Goal: Transaction & Acquisition: Purchase product/service

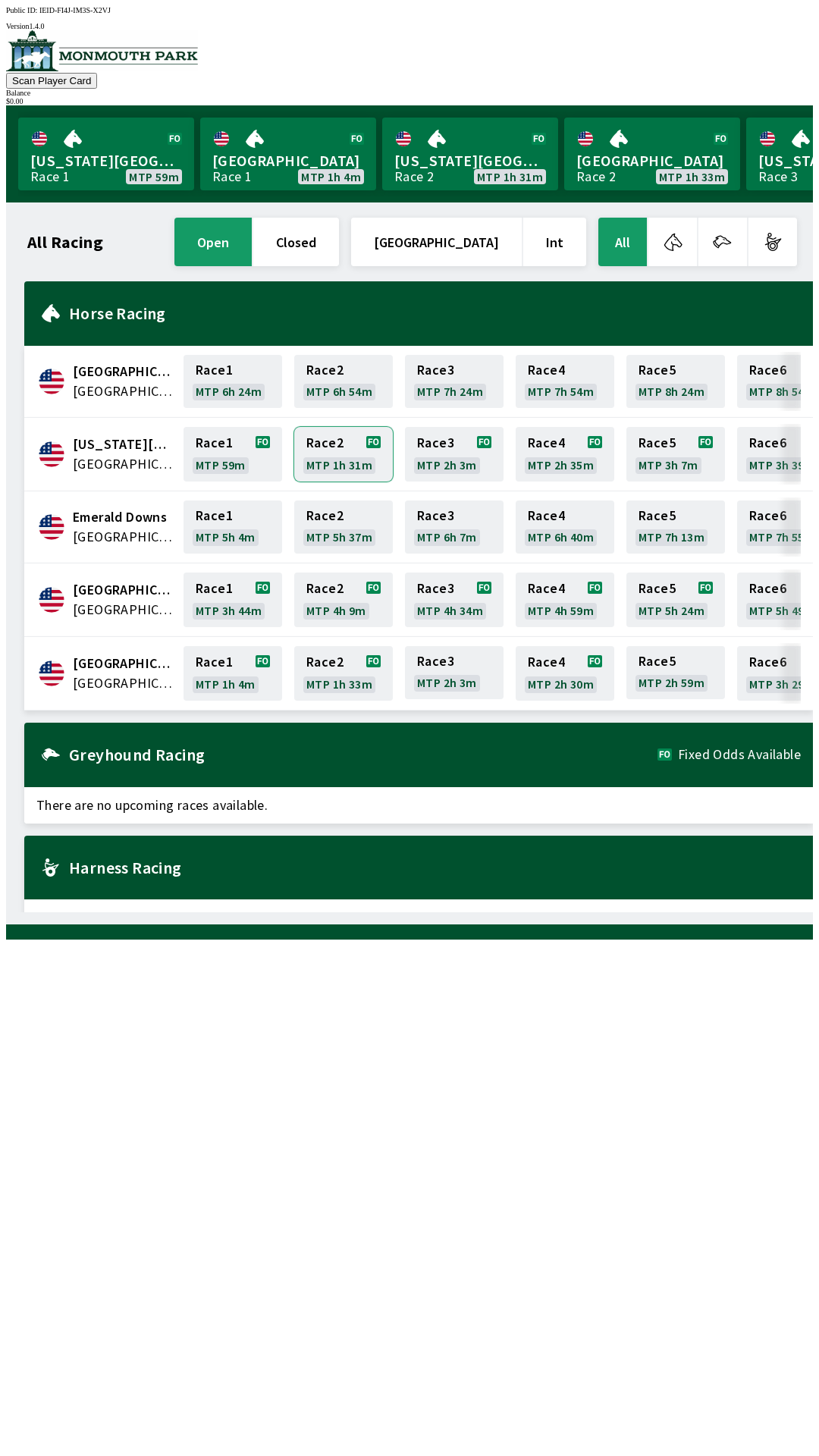
click at [343, 427] on link "Race 2 MTP 1h 31m" at bounding box center [343, 454] width 98 height 55
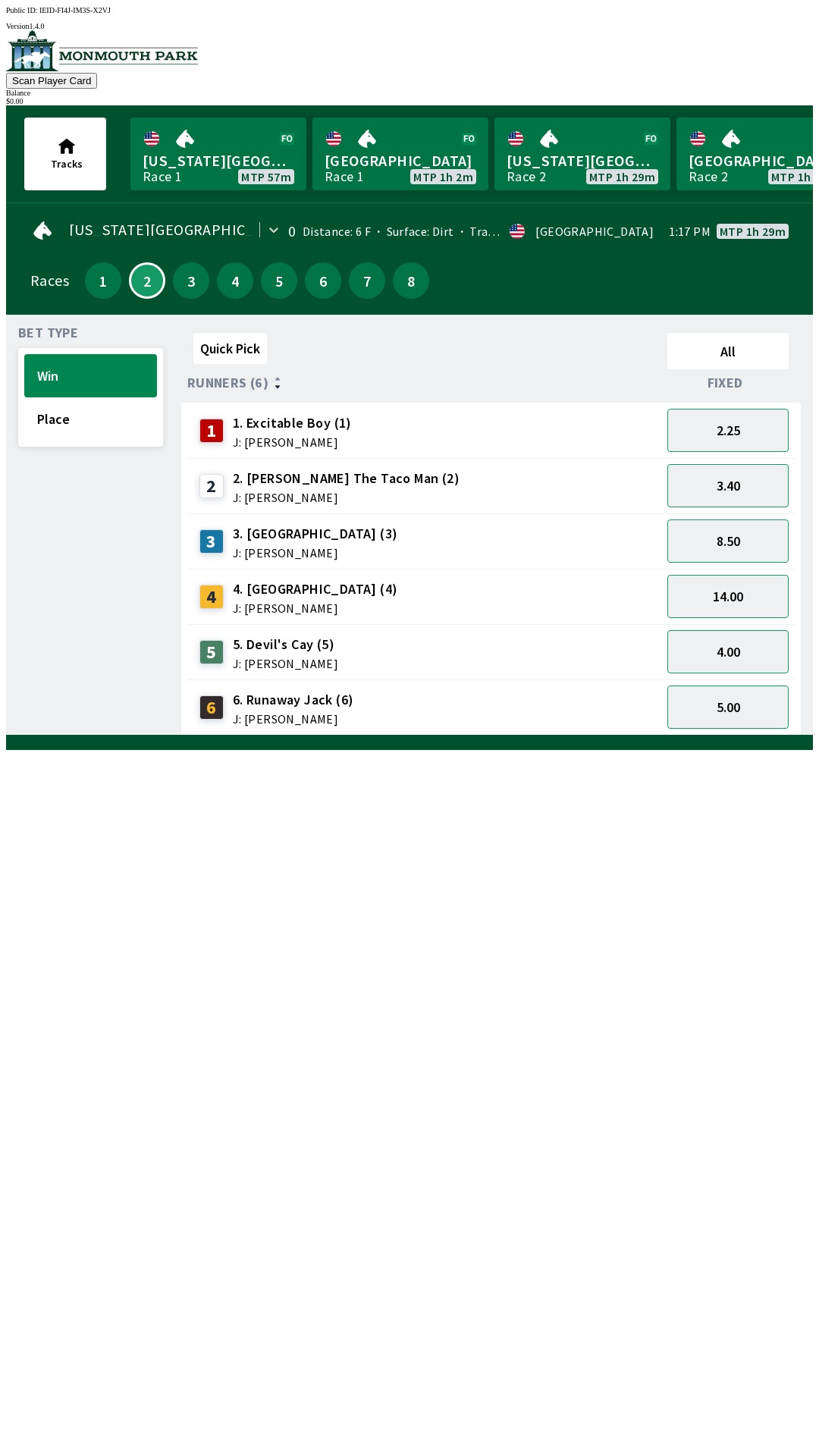
click at [725, 209] on div "[US_STATE] Park 0 Distance: 6 F Surface: Dirt Track Condition: Fast · [GEOGRAPH…" at bounding box center [416, 262] width 795 height 106
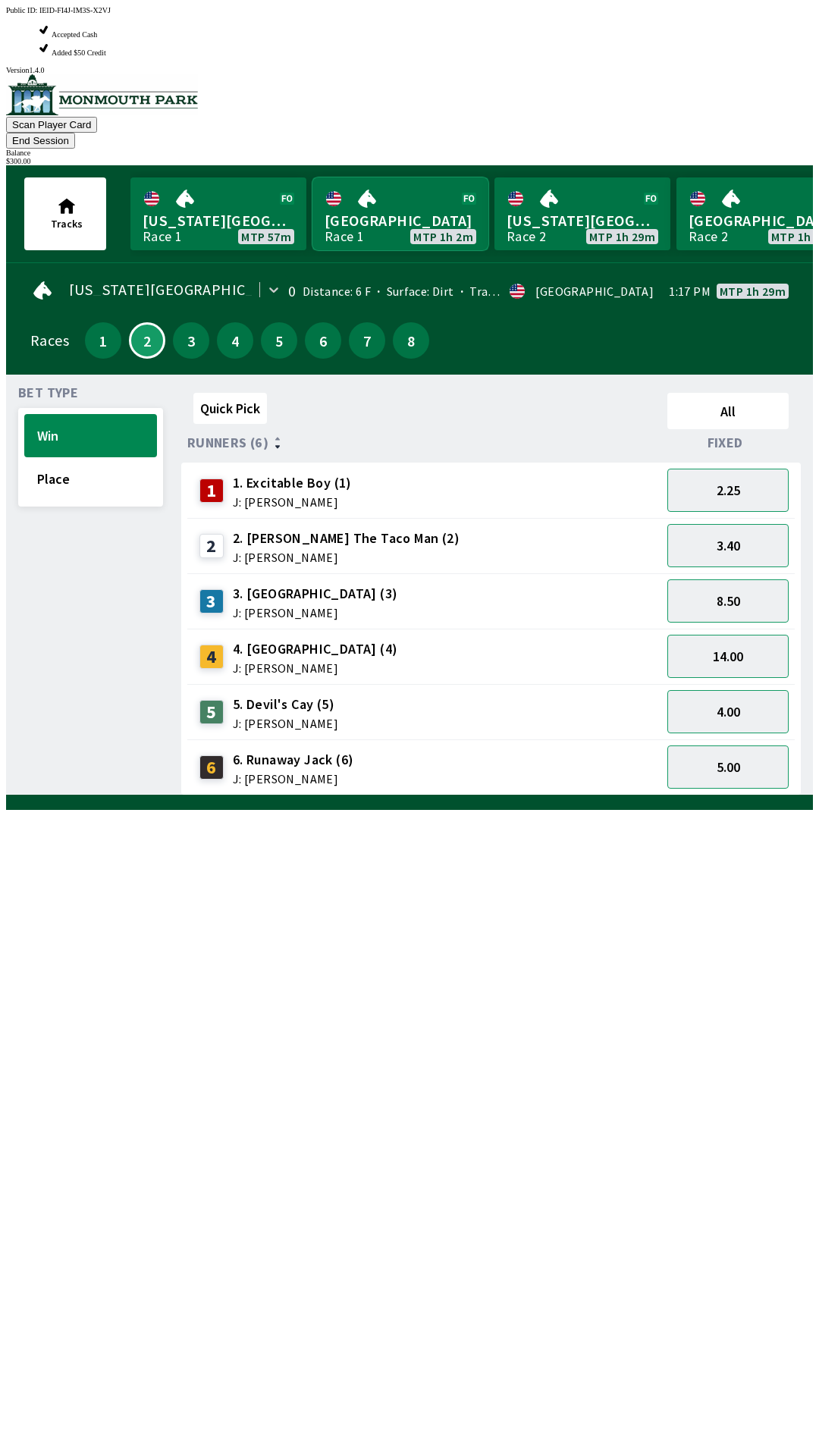
click at [410, 177] on link "Monmouth Park Race 1 MTP 1h 2m" at bounding box center [400, 214] width 176 height 73
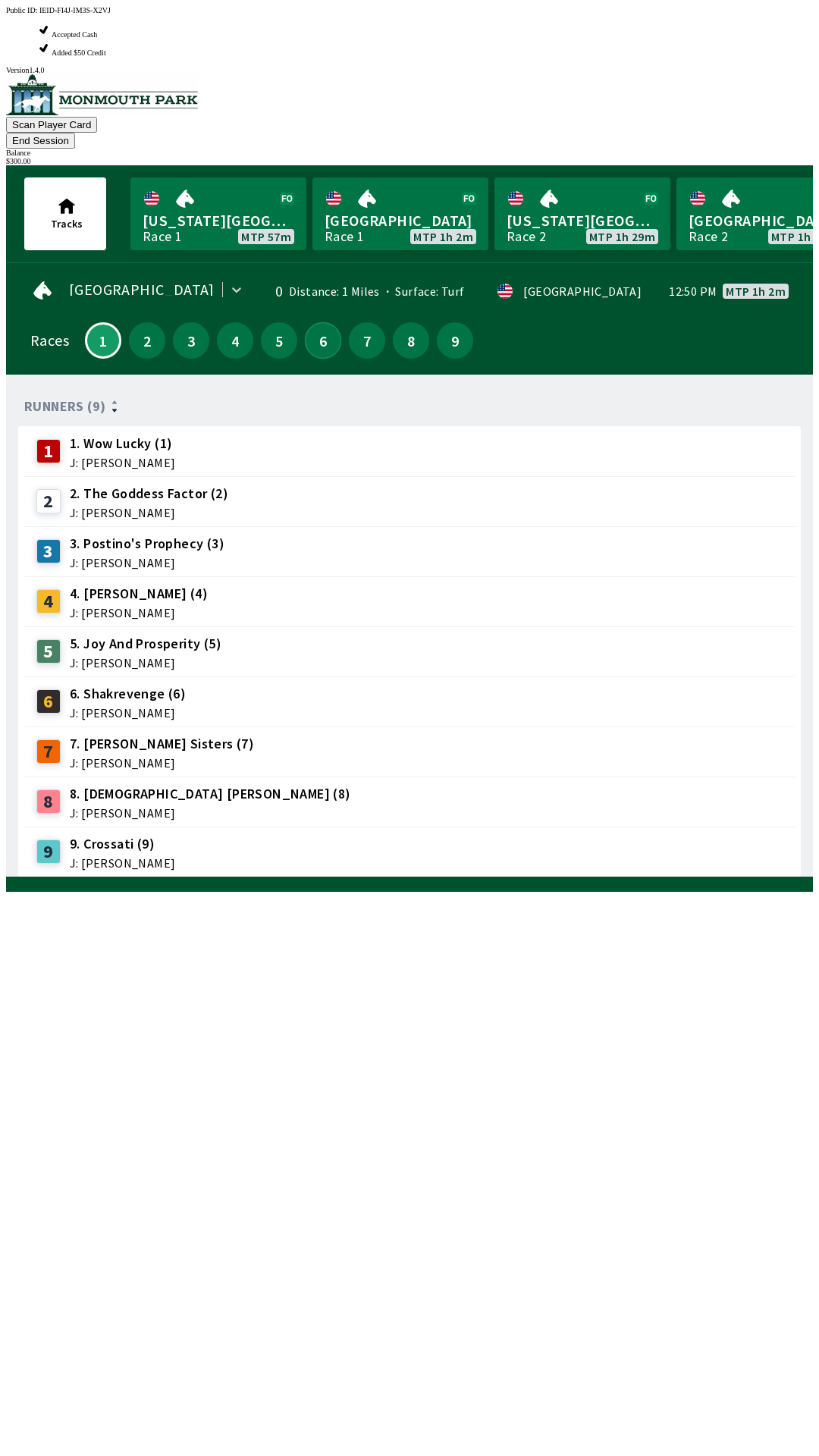
click at [325, 322] on button "6" at bounding box center [323, 340] width 36 height 36
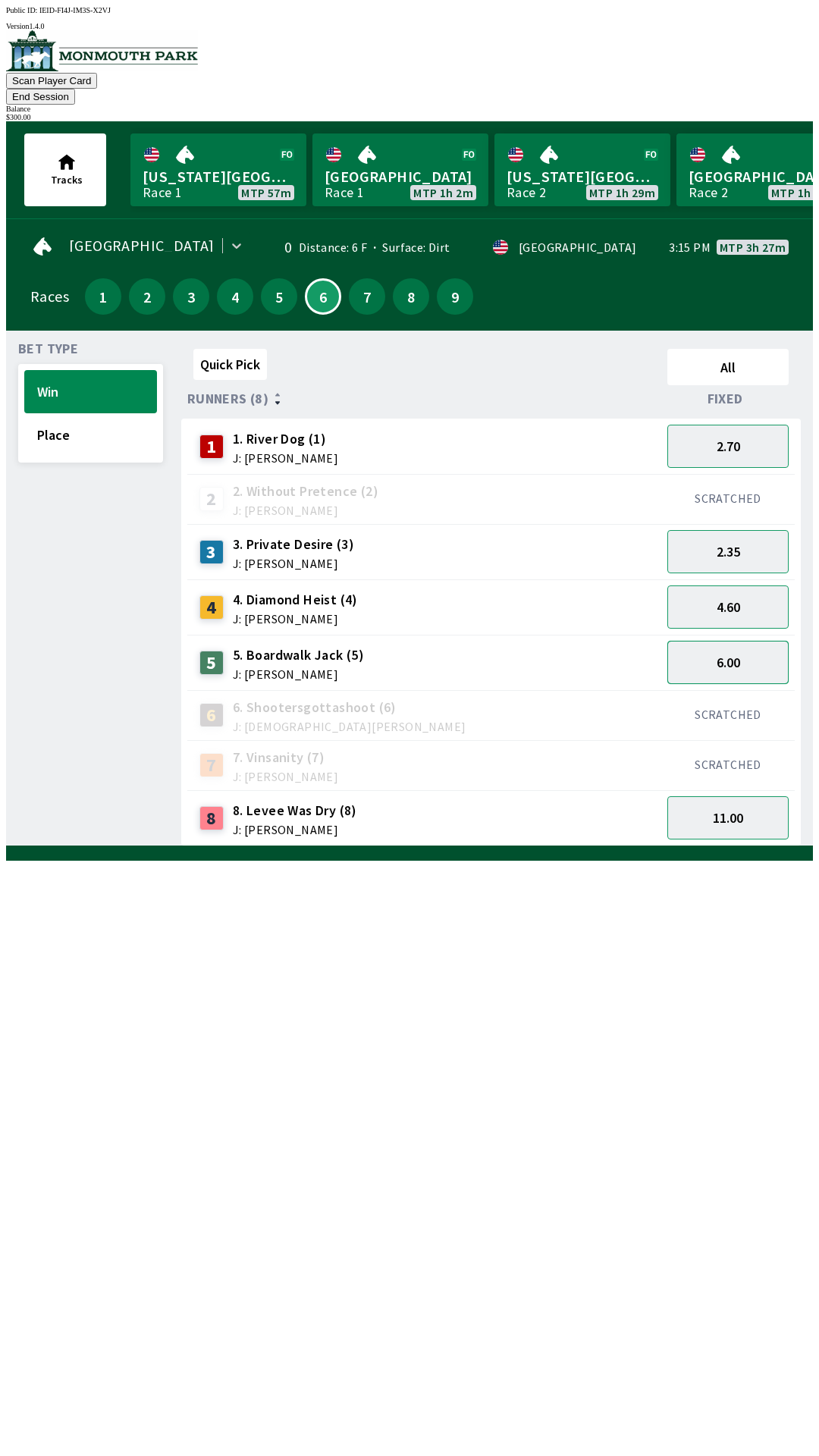
click at [760, 641] on button "6.00" at bounding box center [728, 662] width 122 height 43
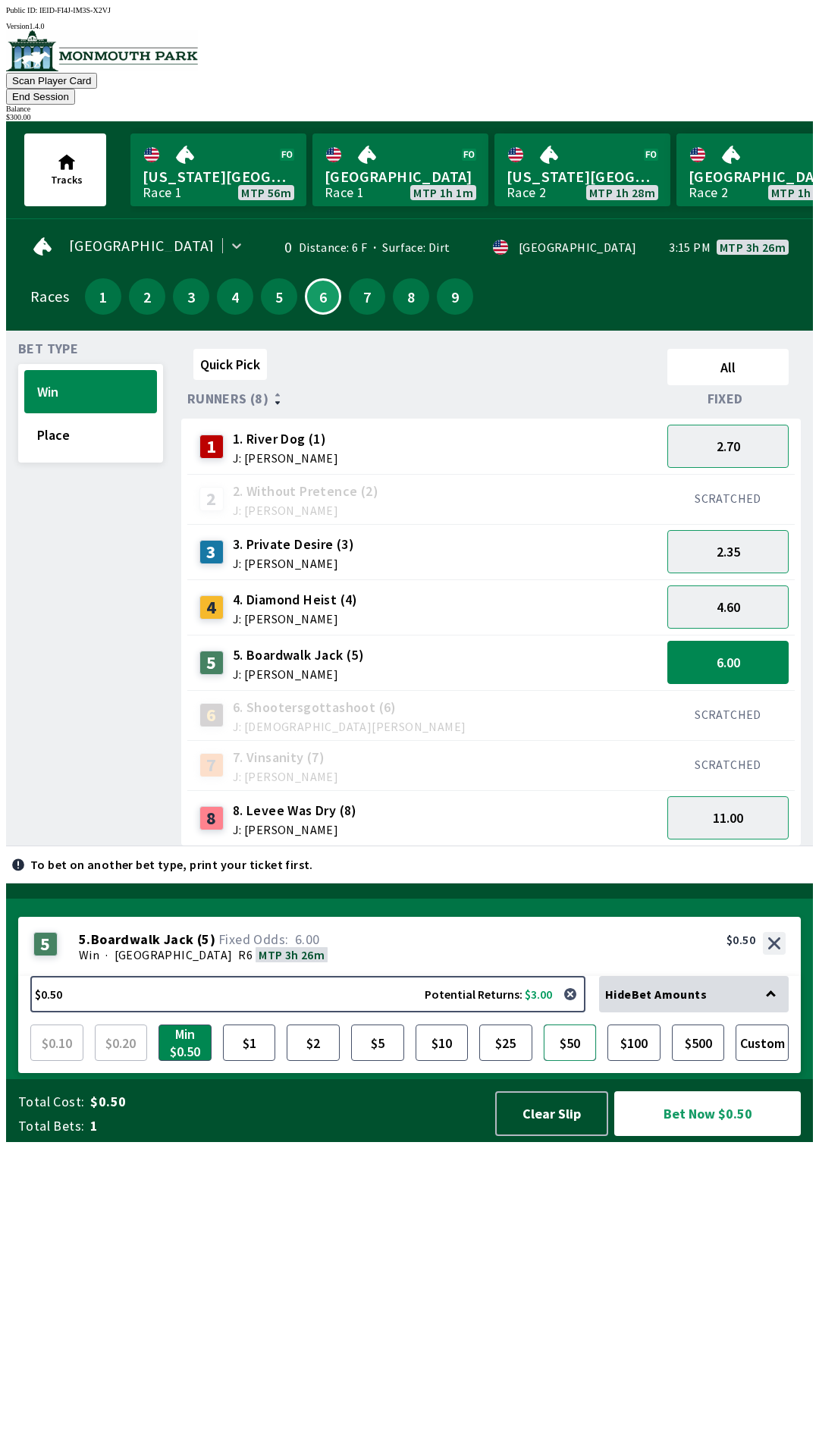
click at [577, 1061] on button "$50" at bounding box center [571, 1043] width 53 height 36
click at [697, 1137] on button "Bet Now $50.00" at bounding box center [707, 1114] width 189 height 45
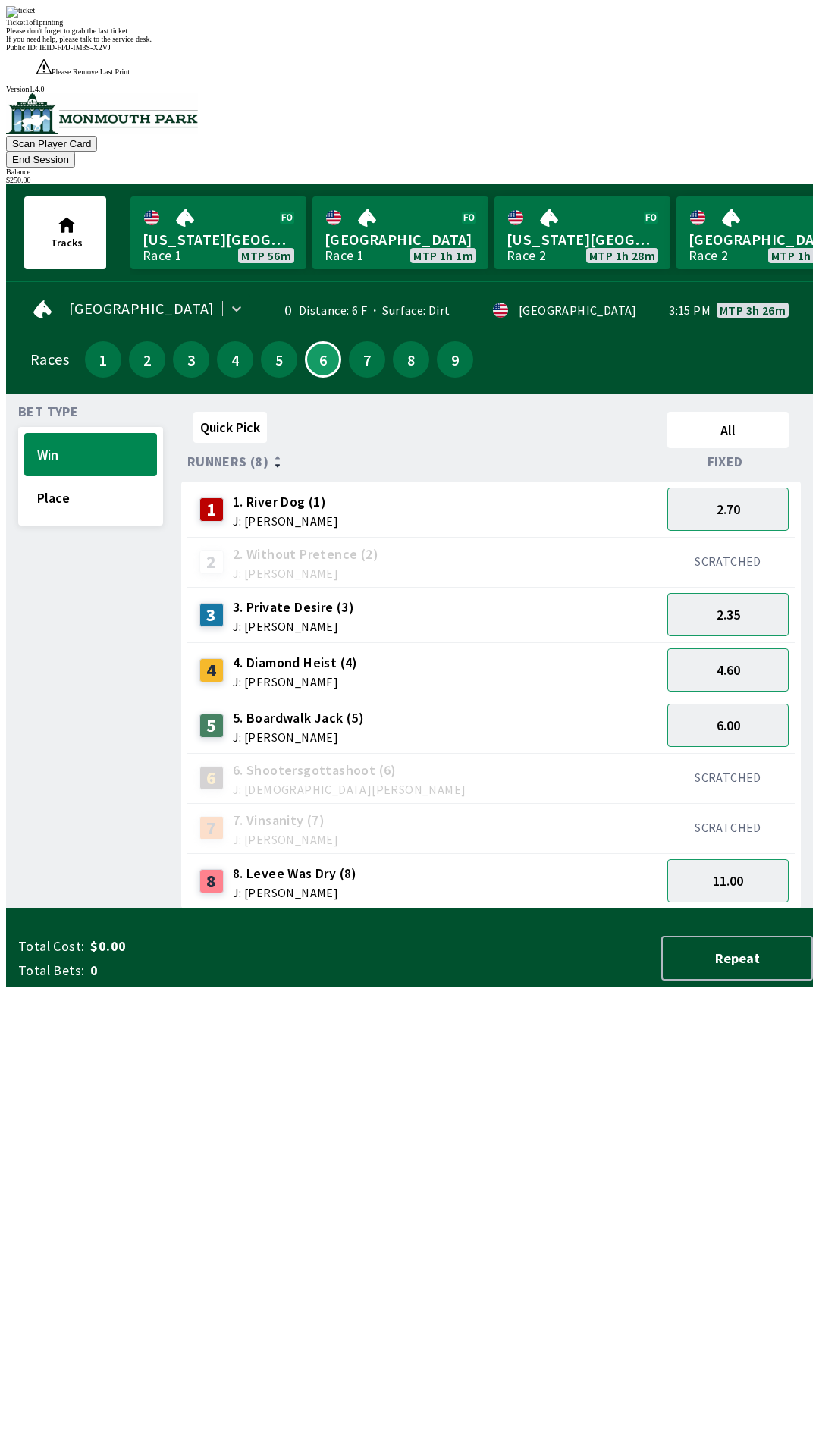
click at [600, 909] on div "Quick Pick All Runners (8) Fixed 1 1. River Dog (1) J: [PERSON_NAME] 2.70 2 2. …" at bounding box center [497, 657] width 632 height 504
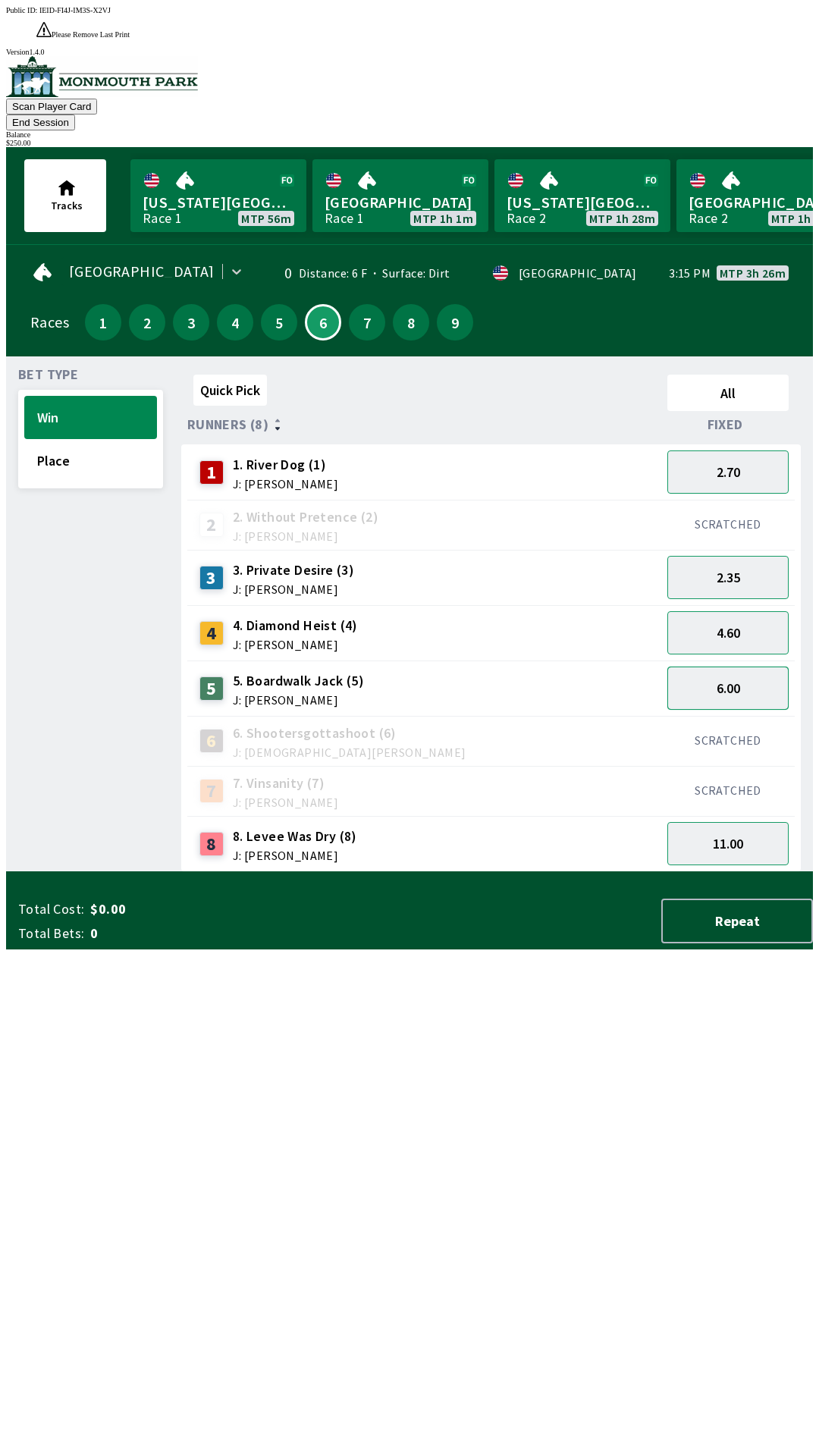
click at [777, 666] on button "6.00" at bounding box center [728, 688] width 122 height 43
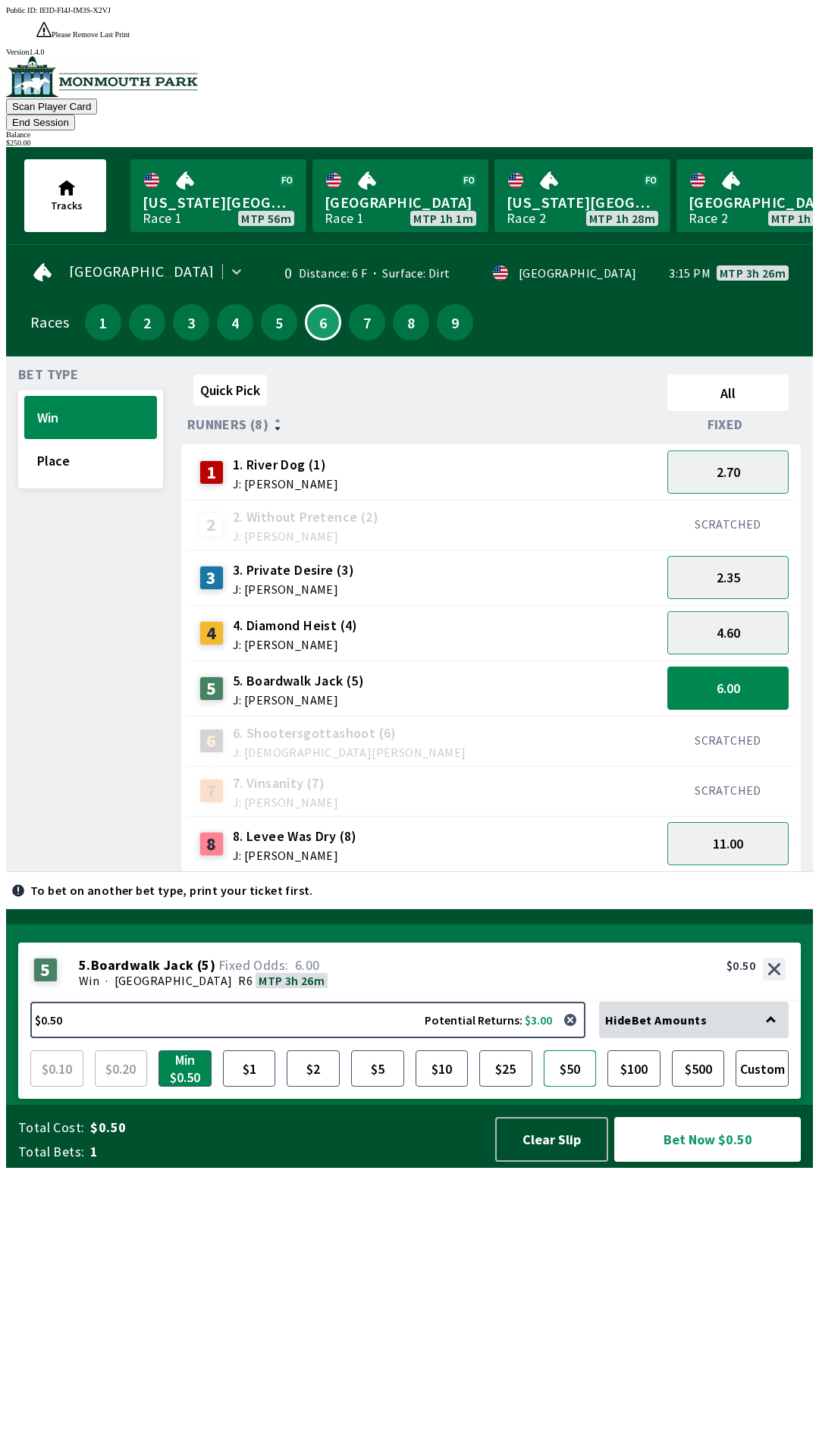
click at [577, 1087] on button "$50" at bounding box center [571, 1068] width 53 height 36
click at [706, 1161] on button "Bet Now $50.00" at bounding box center [707, 1139] width 186 height 44
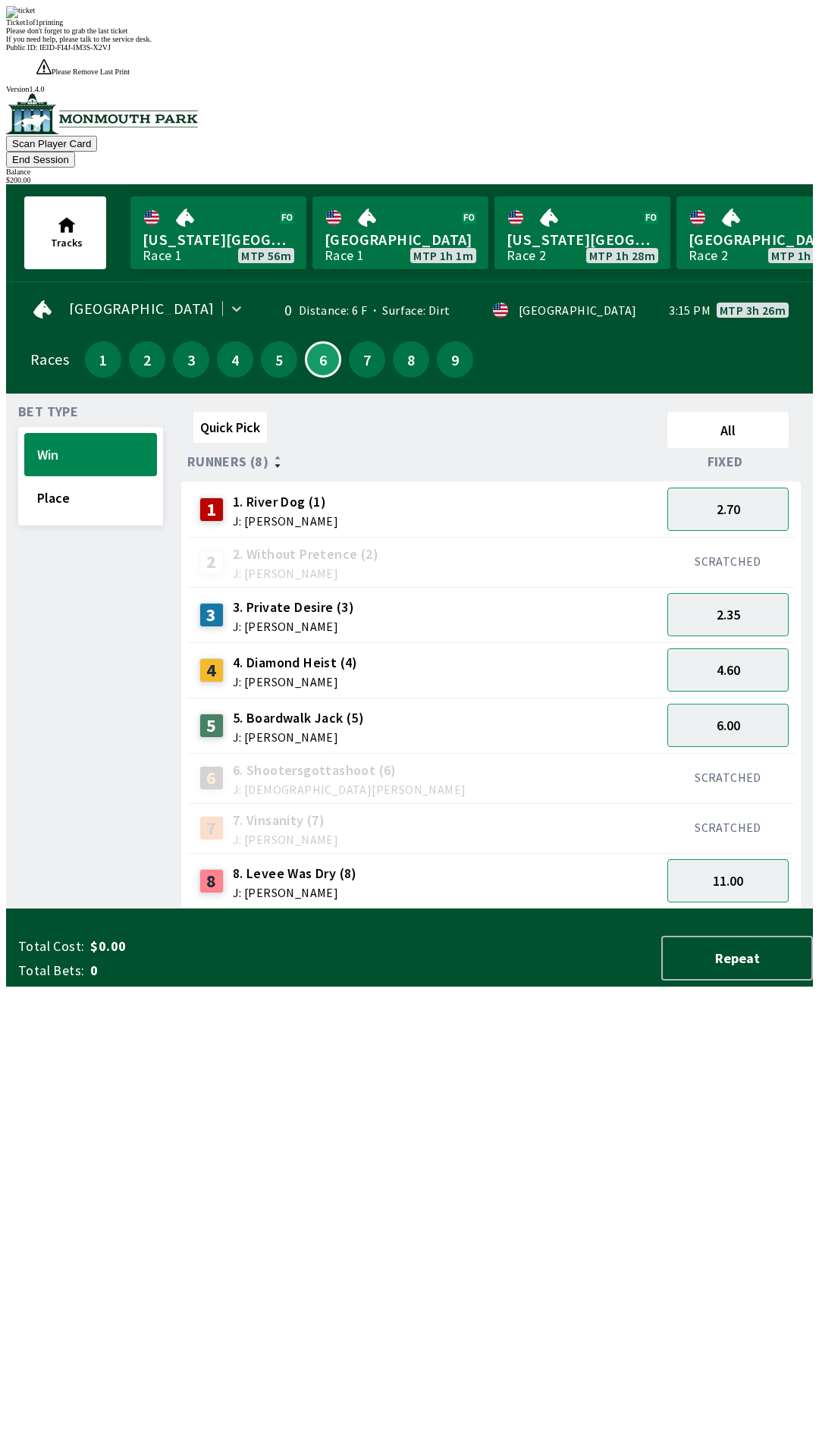
click at [705, 909] on div "Quick Pick All Runners (8) Fixed 1 1. River Dog (1) J: [PERSON_NAME] 2.70 2 2. …" at bounding box center [497, 657] width 632 height 504
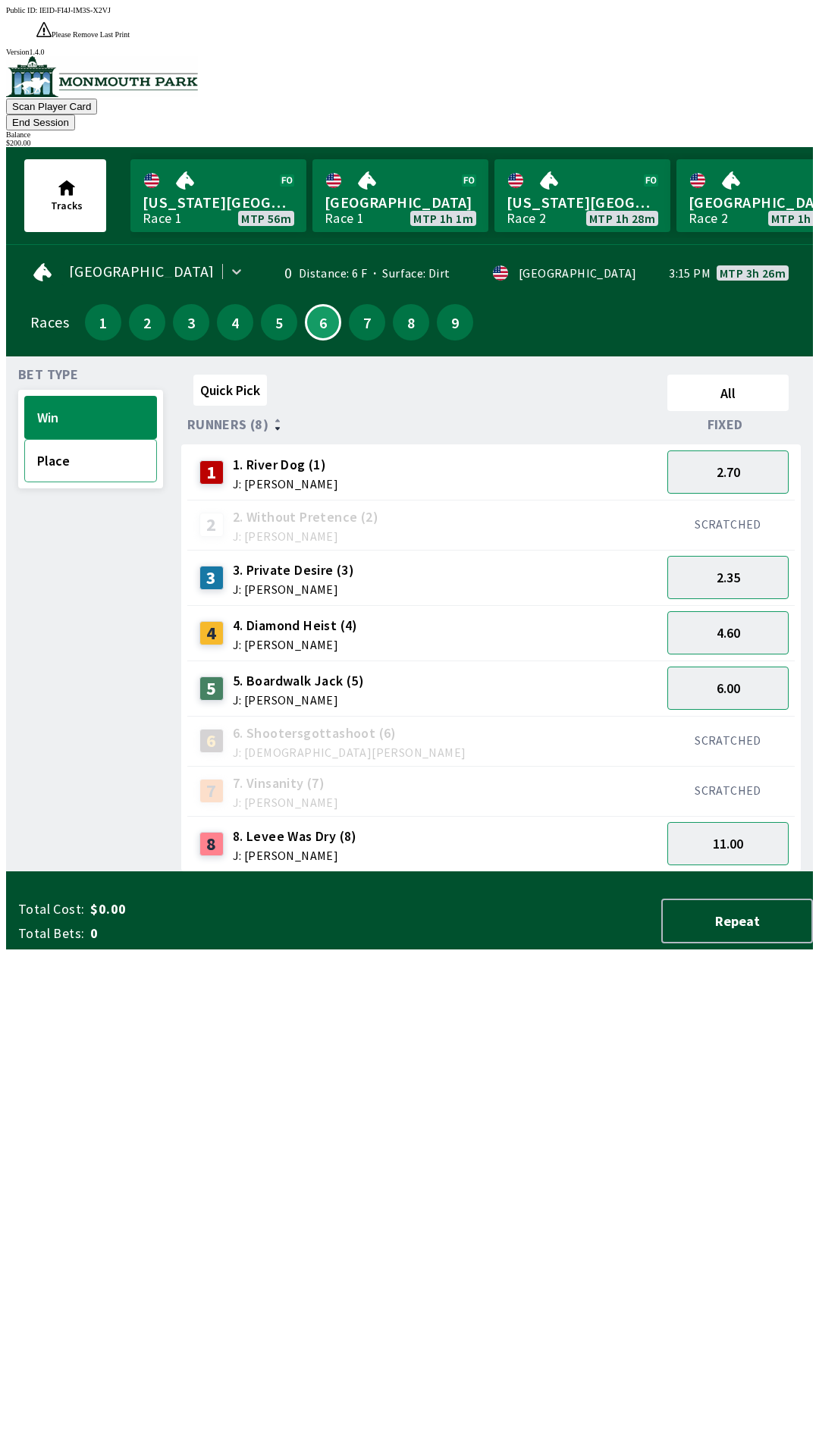
click at [86, 439] on button "Place" at bounding box center [91, 460] width 133 height 43
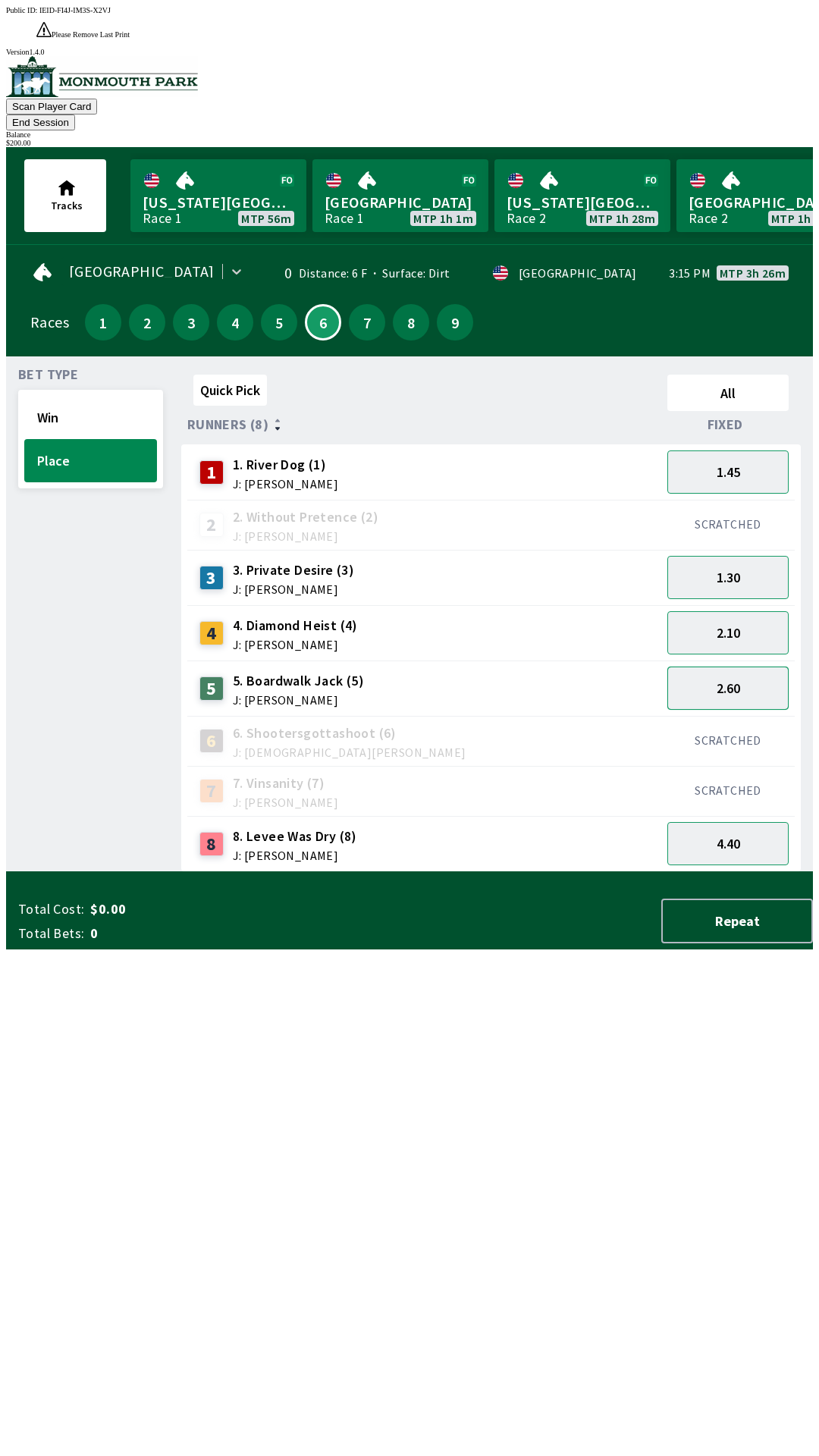
click at [770, 666] on button "2.60" at bounding box center [728, 688] width 122 height 43
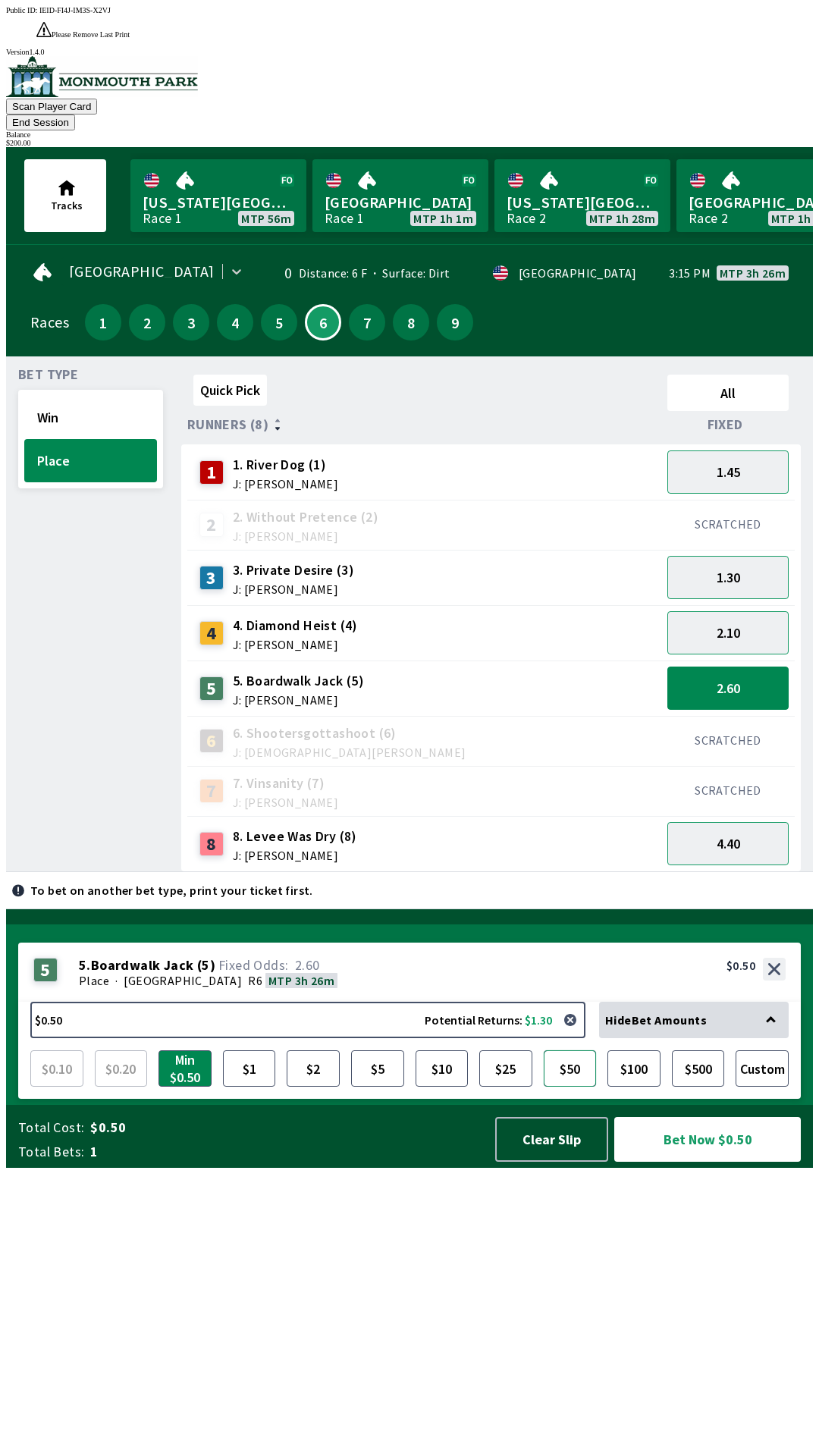
click at [576, 1087] on button "$50" at bounding box center [571, 1068] width 53 height 36
click at [692, 1161] on button "Bet Now $50.00" at bounding box center [707, 1139] width 186 height 44
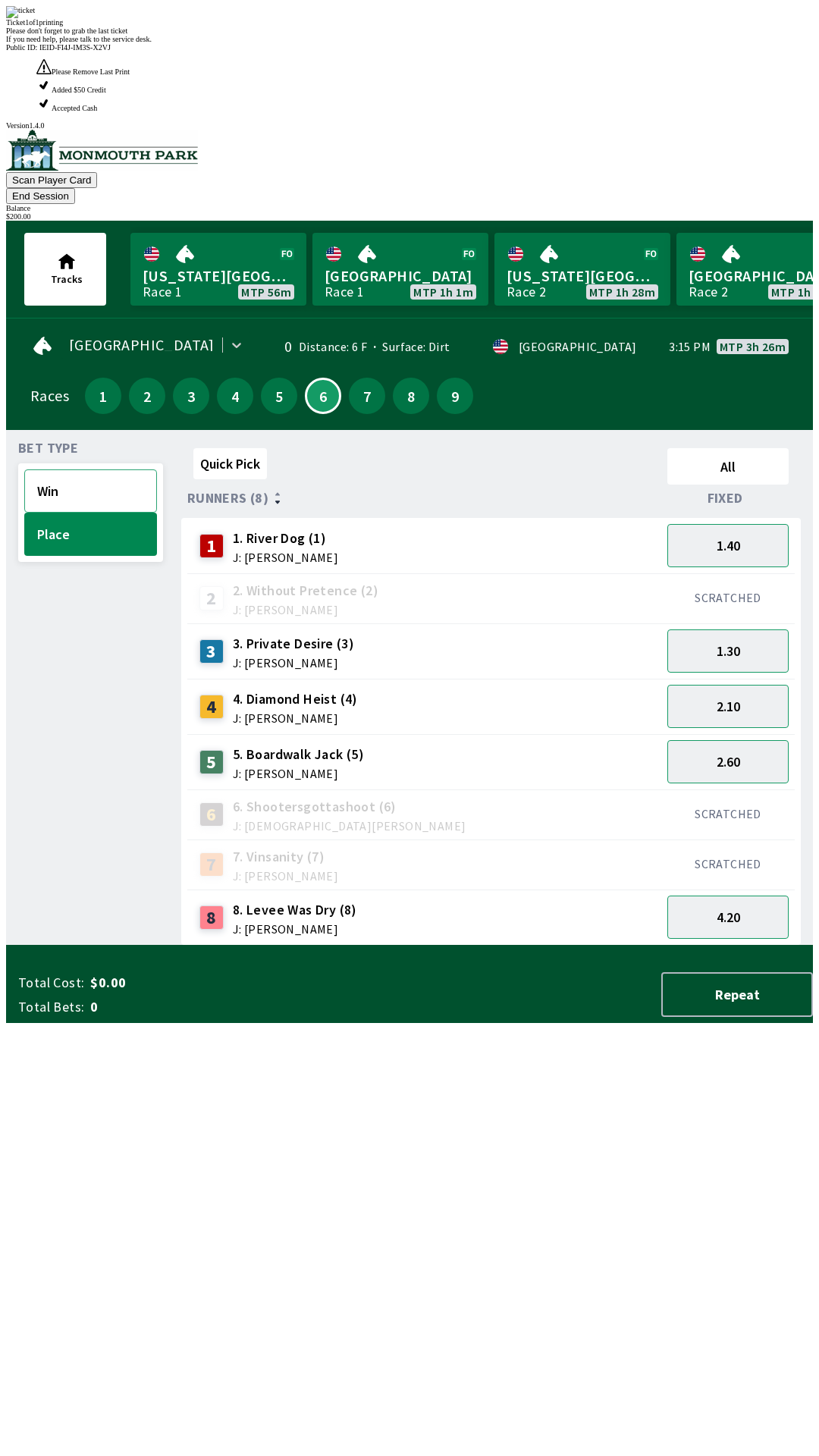
click at [50, 469] on button "Win" at bounding box center [91, 491] width 133 height 43
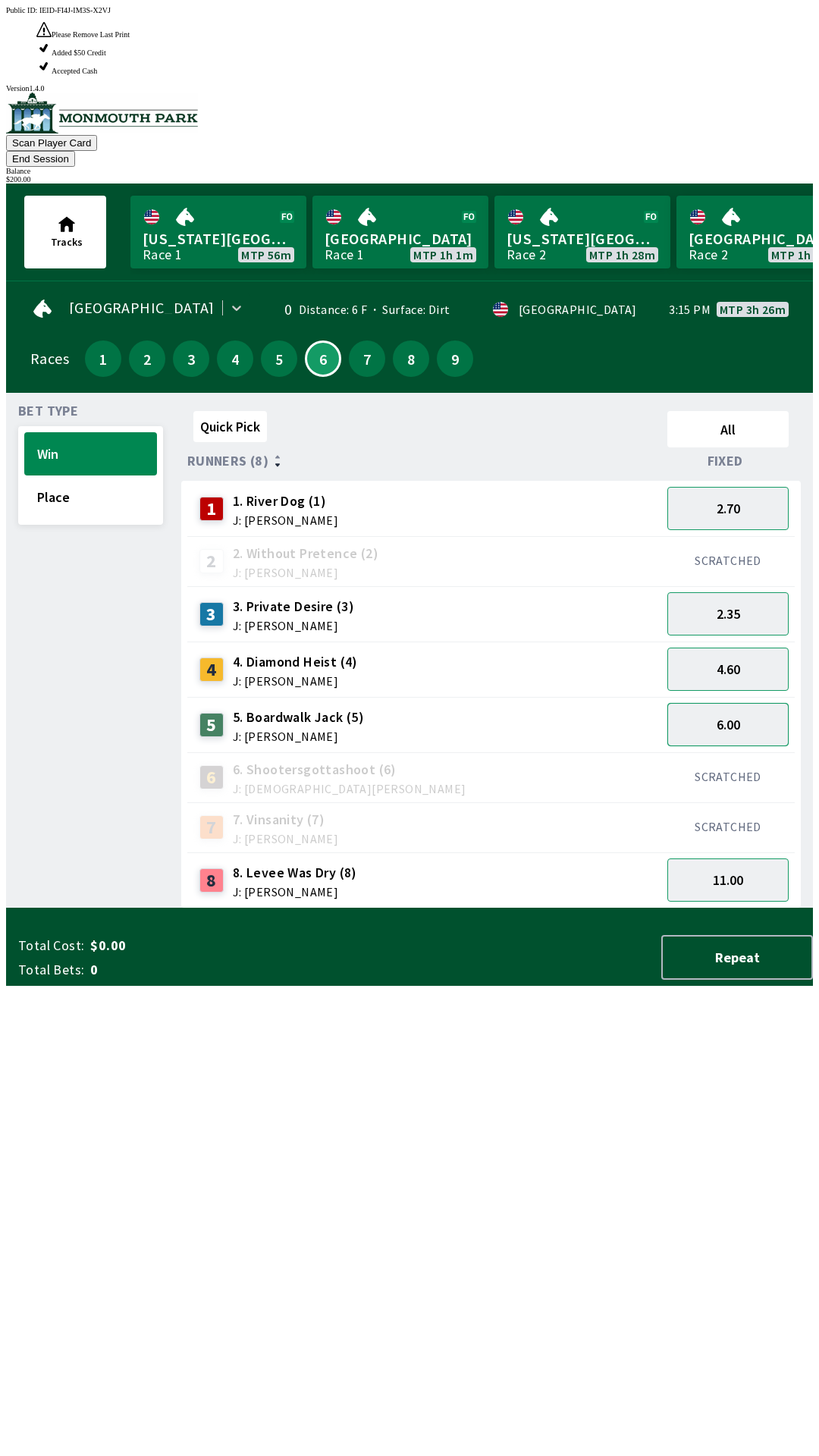
click at [706, 703] on button "6.00" at bounding box center [728, 724] width 122 height 43
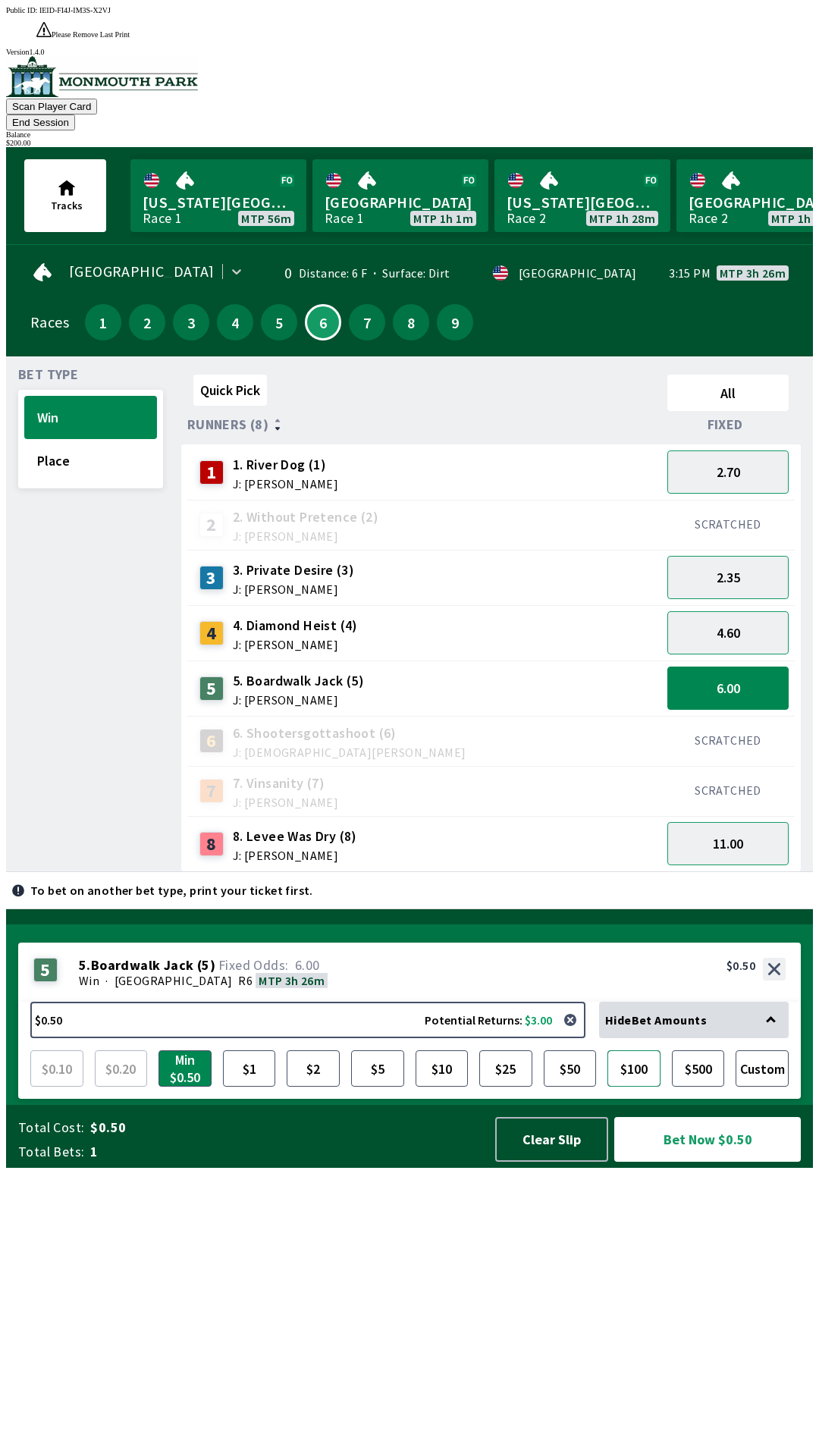
click at [645, 1087] on button "$100" at bounding box center [634, 1068] width 53 height 36
click at [689, 1161] on button "Bet Now $100.00" at bounding box center [707, 1139] width 186 height 44
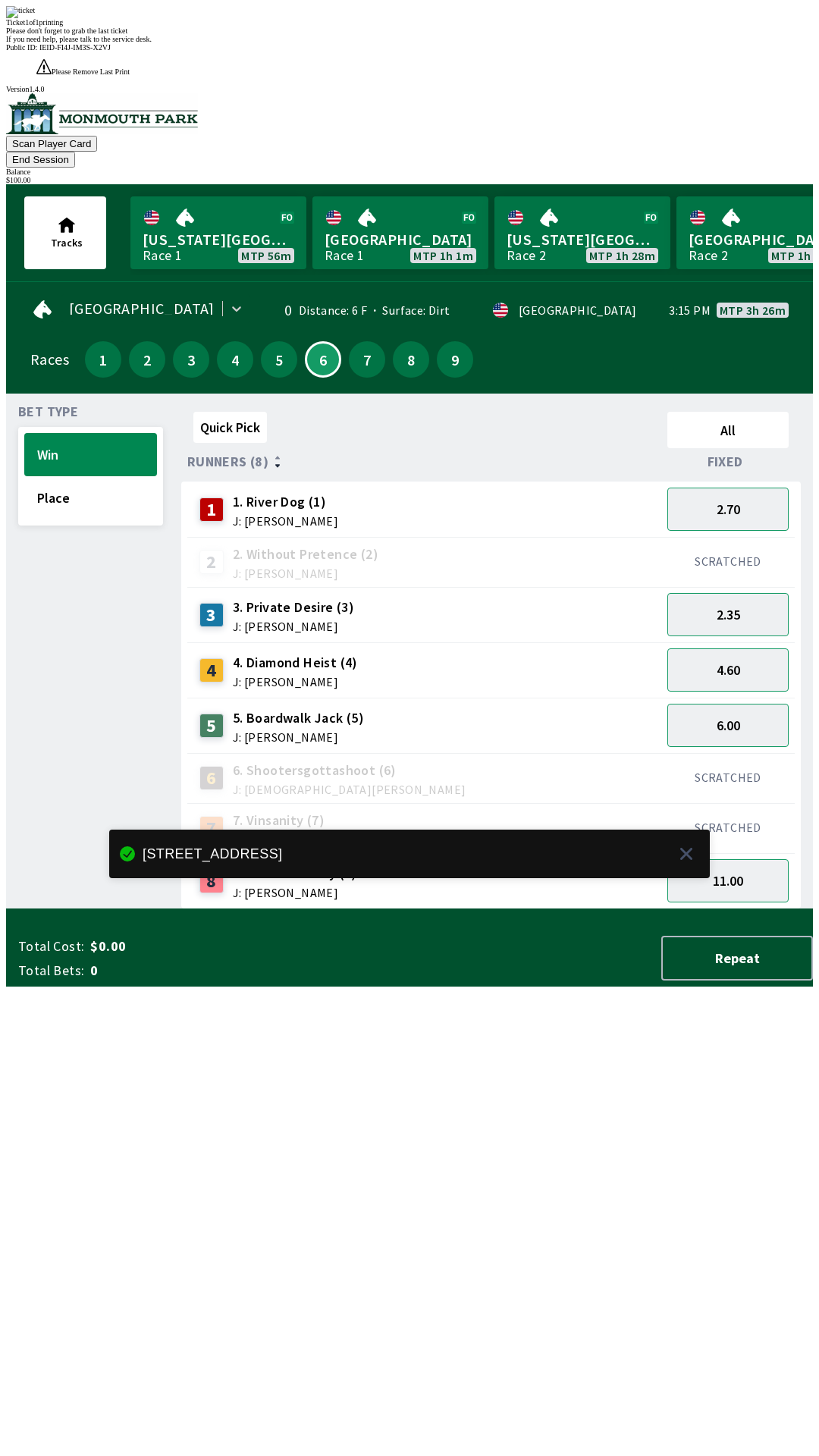
click at [215, 909] on div "Quick Pick All Runners (8) Fixed 1 1. River Dog (1) J: [PERSON_NAME] 2.70 2 2. …" at bounding box center [497, 657] width 632 height 504
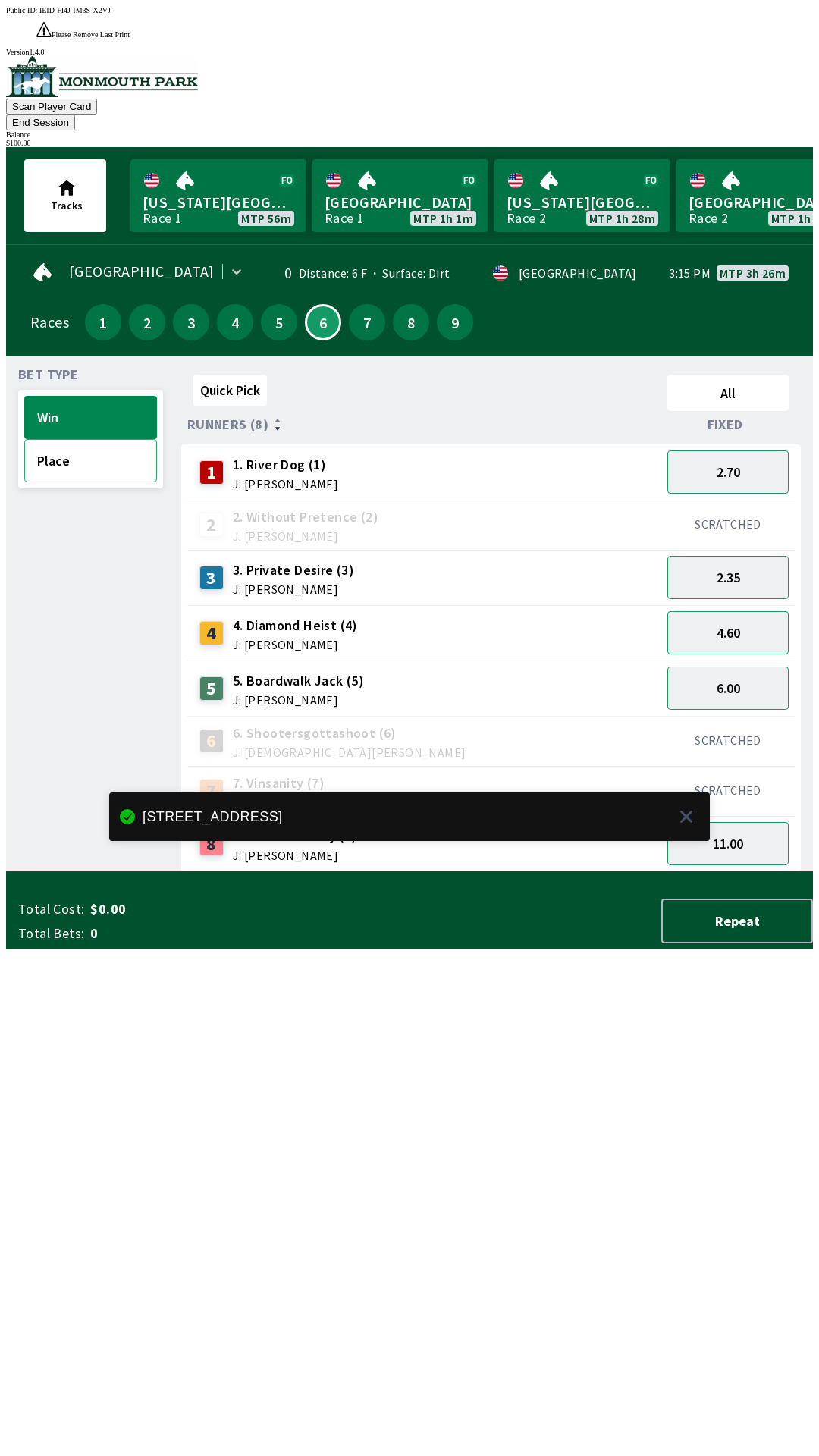
click at [60, 439] on button "Place" at bounding box center [91, 460] width 133 height 43
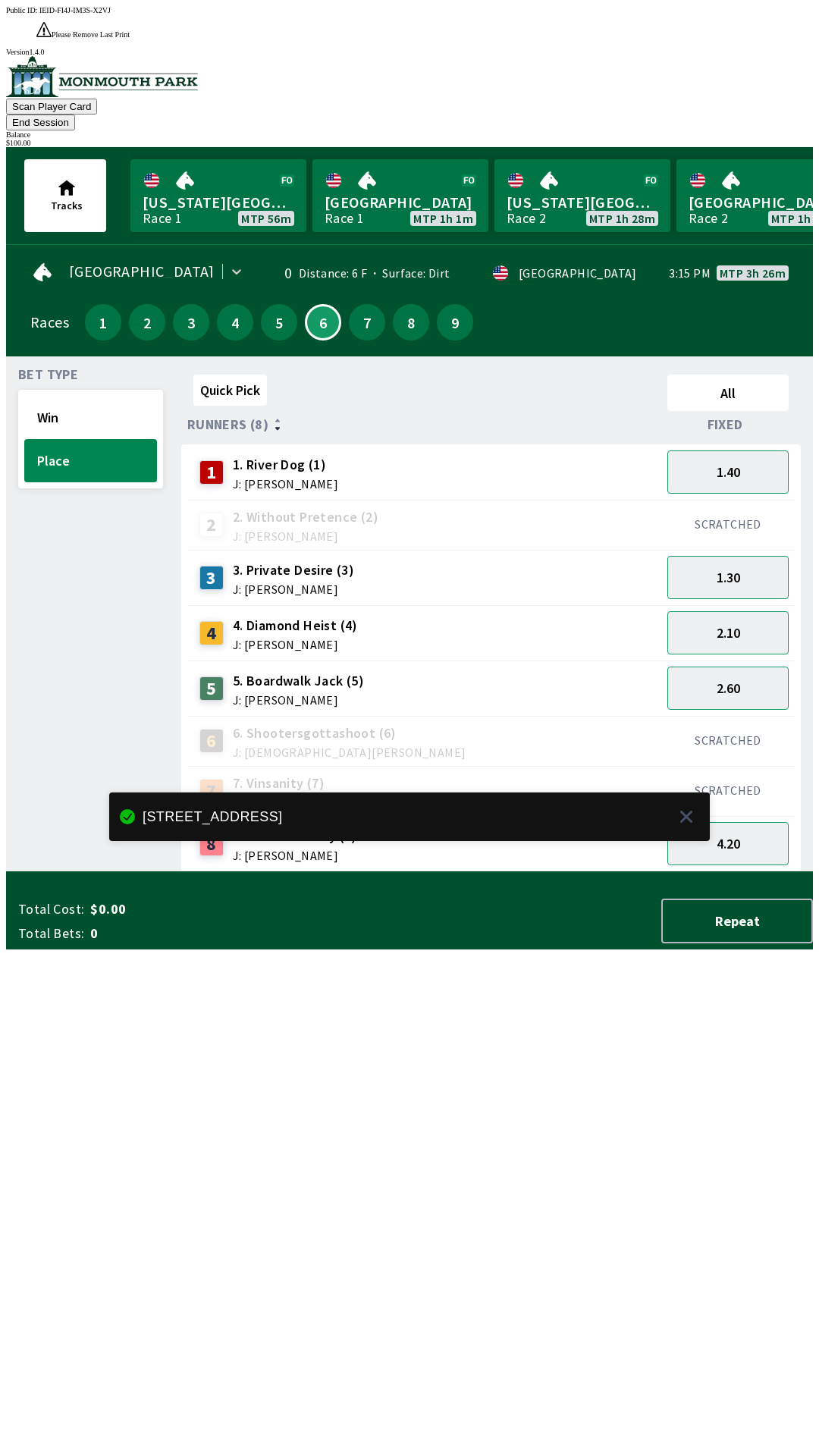
click at [723, 716] on div "SCRATCHED" at bounding box center [728, 741] width 133 height 50
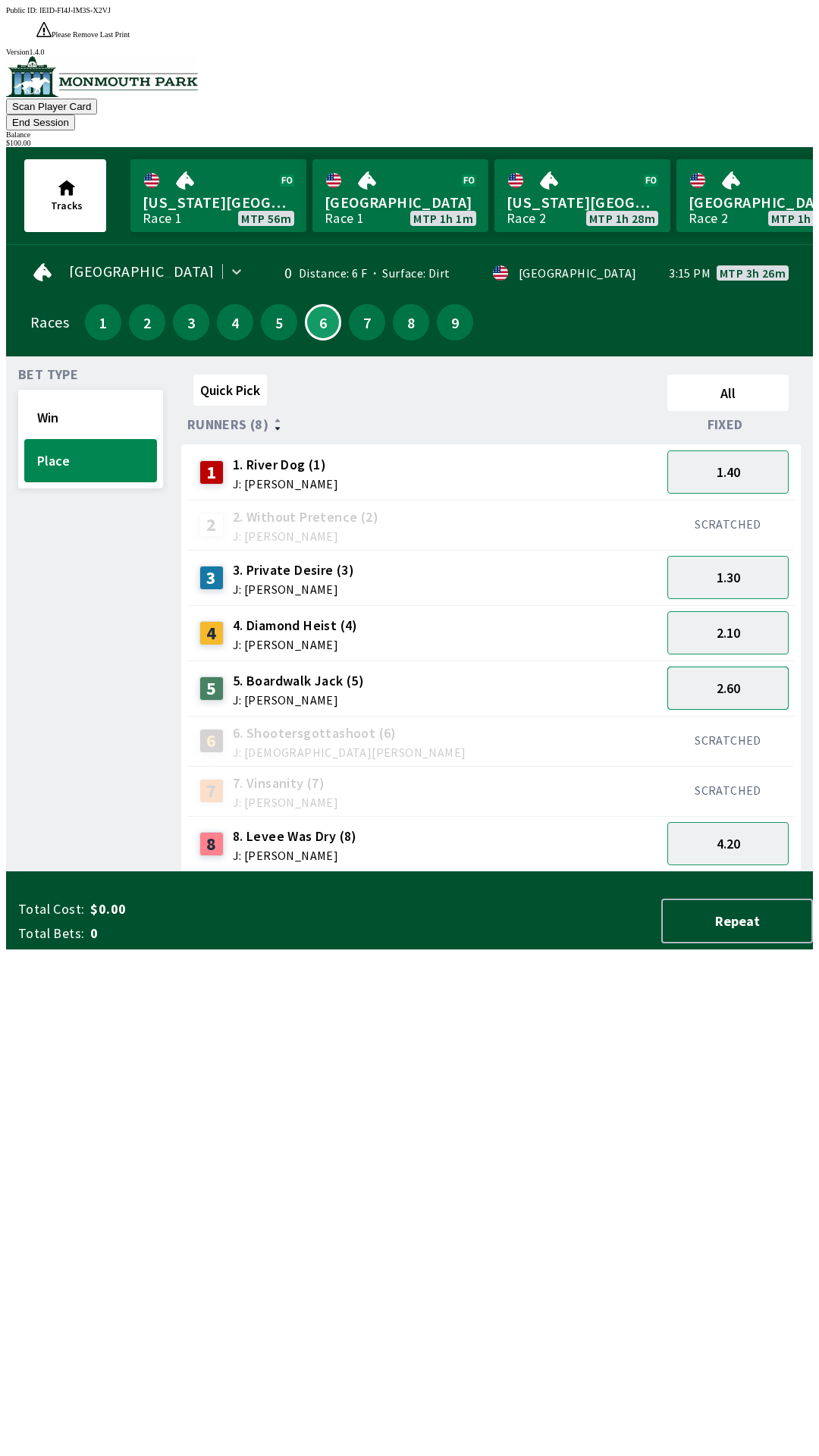
click at [710, 666] on button "2.60" at bounding box center [728, 688] width 122 height 43
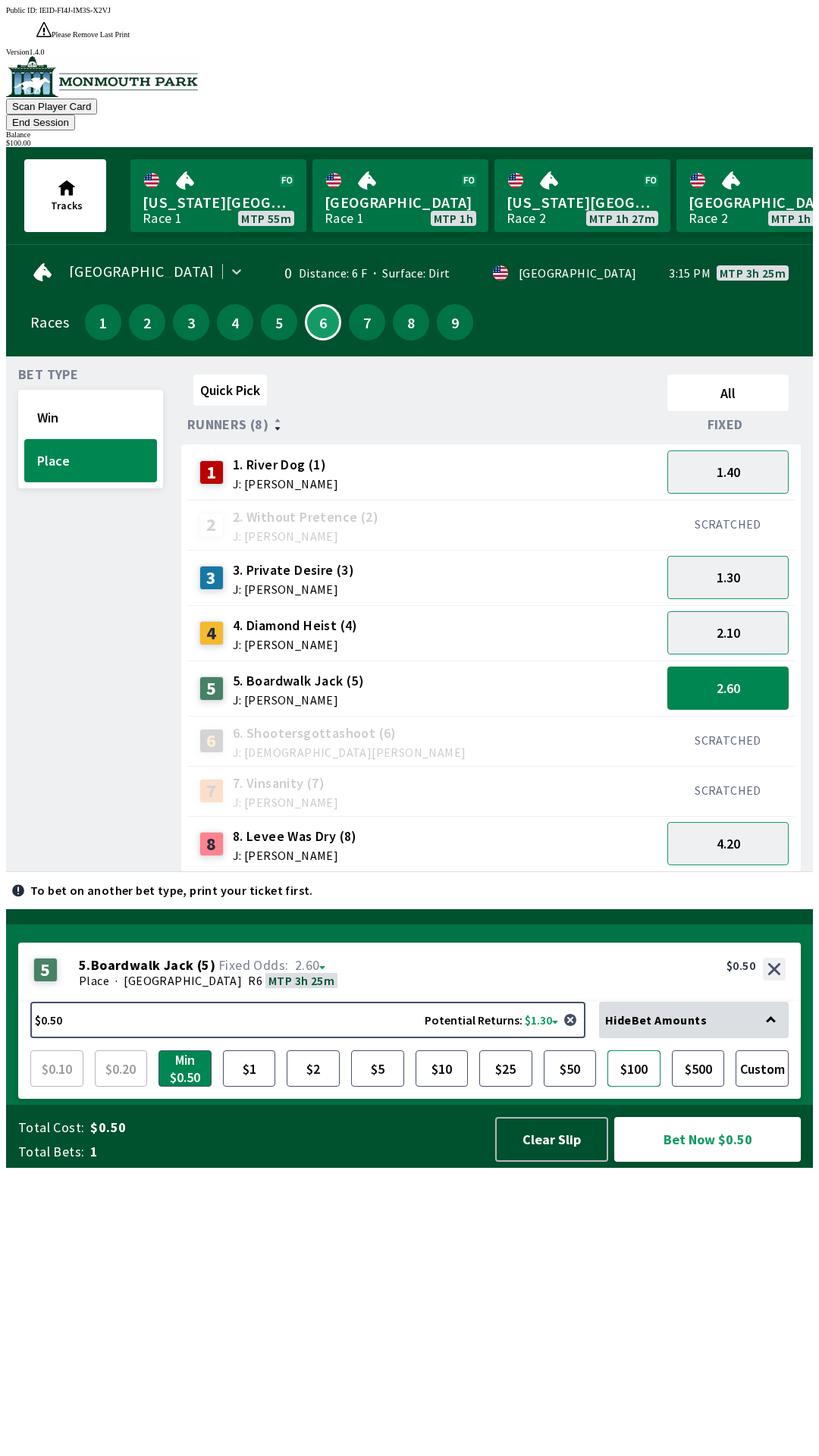
click at [636, 1087] on button "$100" at bounding box center [634, 1068] width 53 height 36
click at [687, 1161] on button "Bet Now $100.00" at bounding box center [707, 1139] width 186 height 44
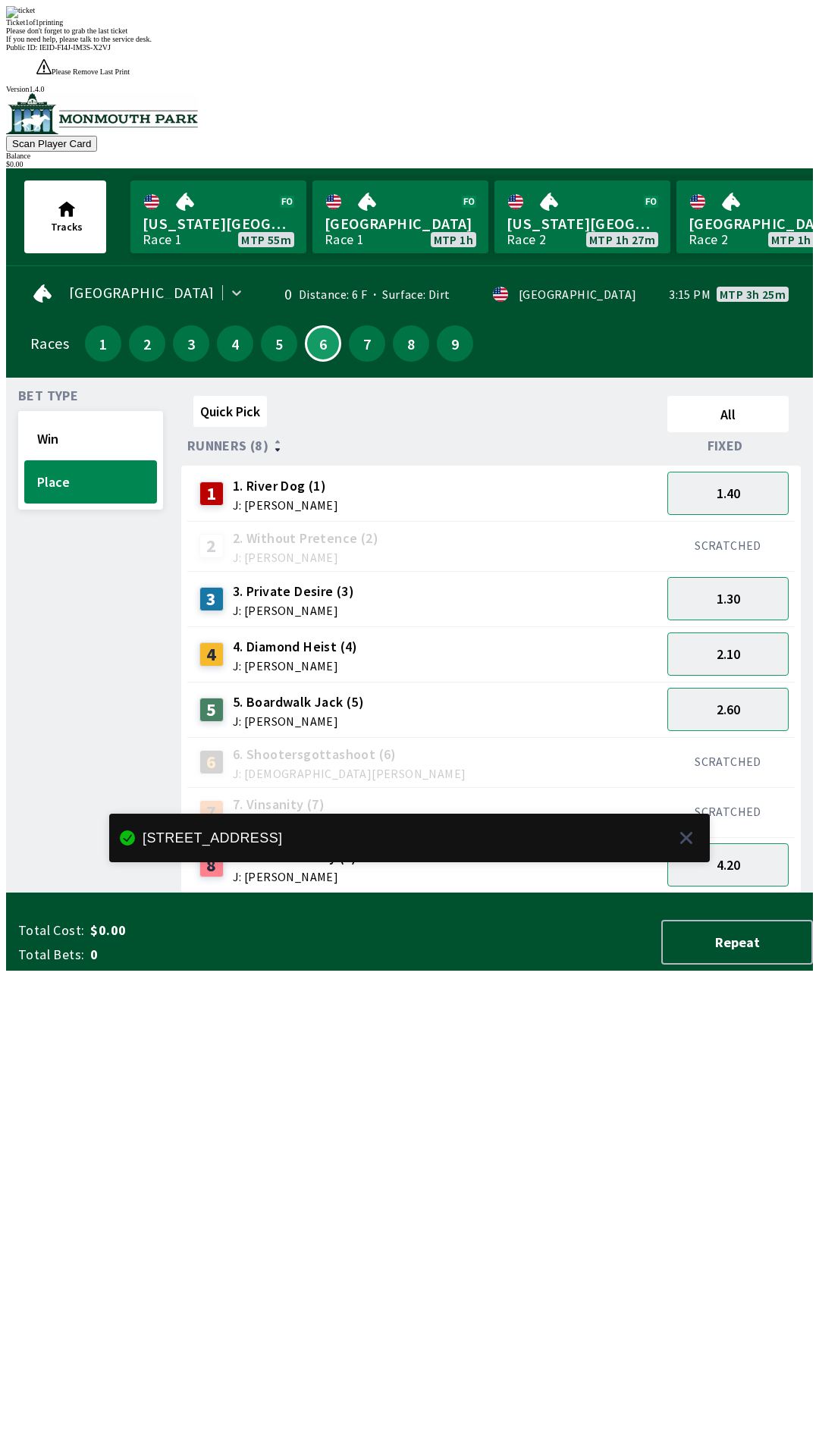
click at [686, 856] on div at bounding box center [683, 838] width 19 height 36
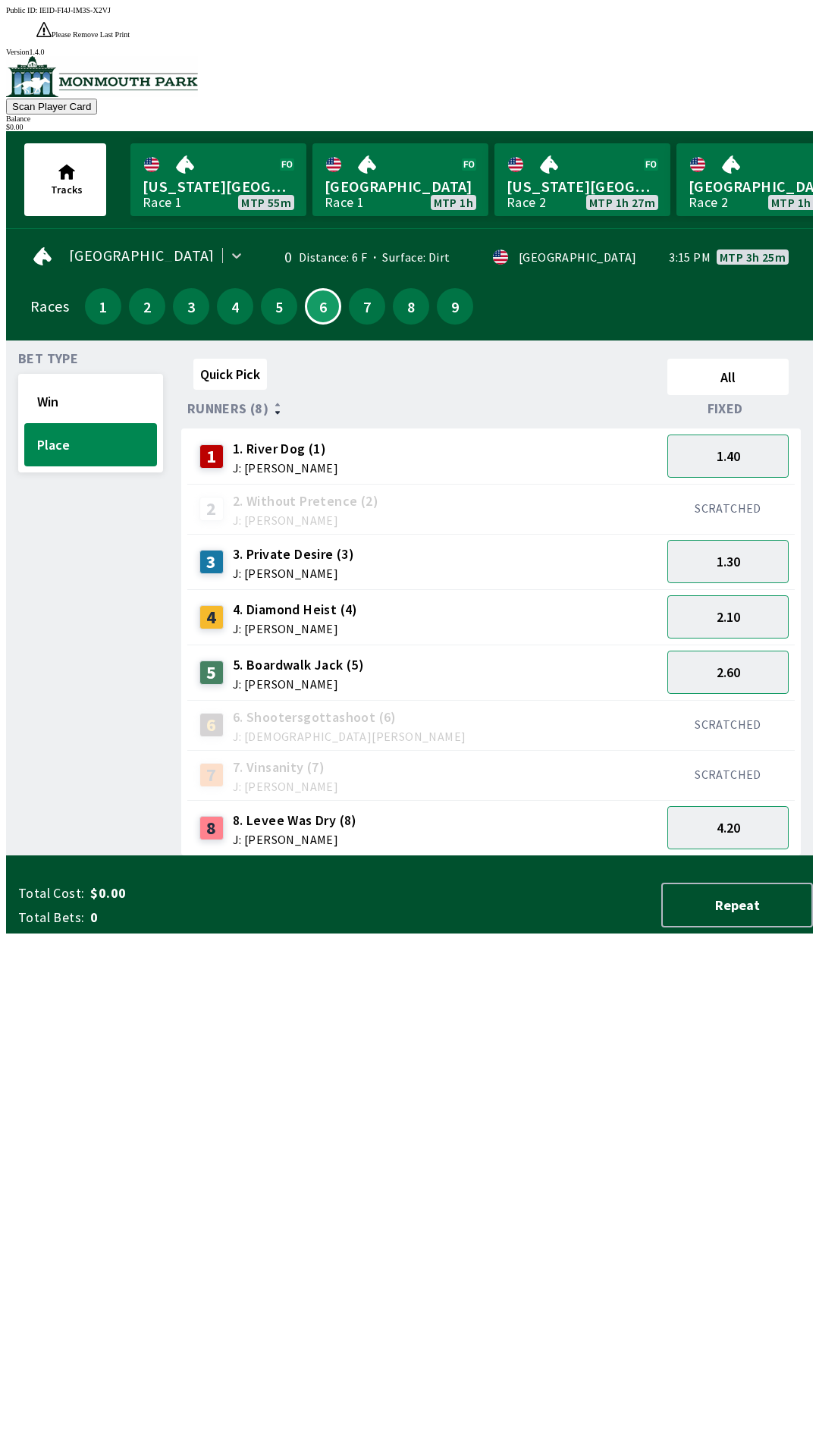
click at [758, 856] on div "Quick Pick All Runners (8) Fixed 1 1. River Dog (1) J: [PERSON_NAME] 1.40 2 2. …" at bounding box center [497, 604] width 632 height 504
click at [187, 288] on button "3" at bounding box center [191, 306] width 36 height 36
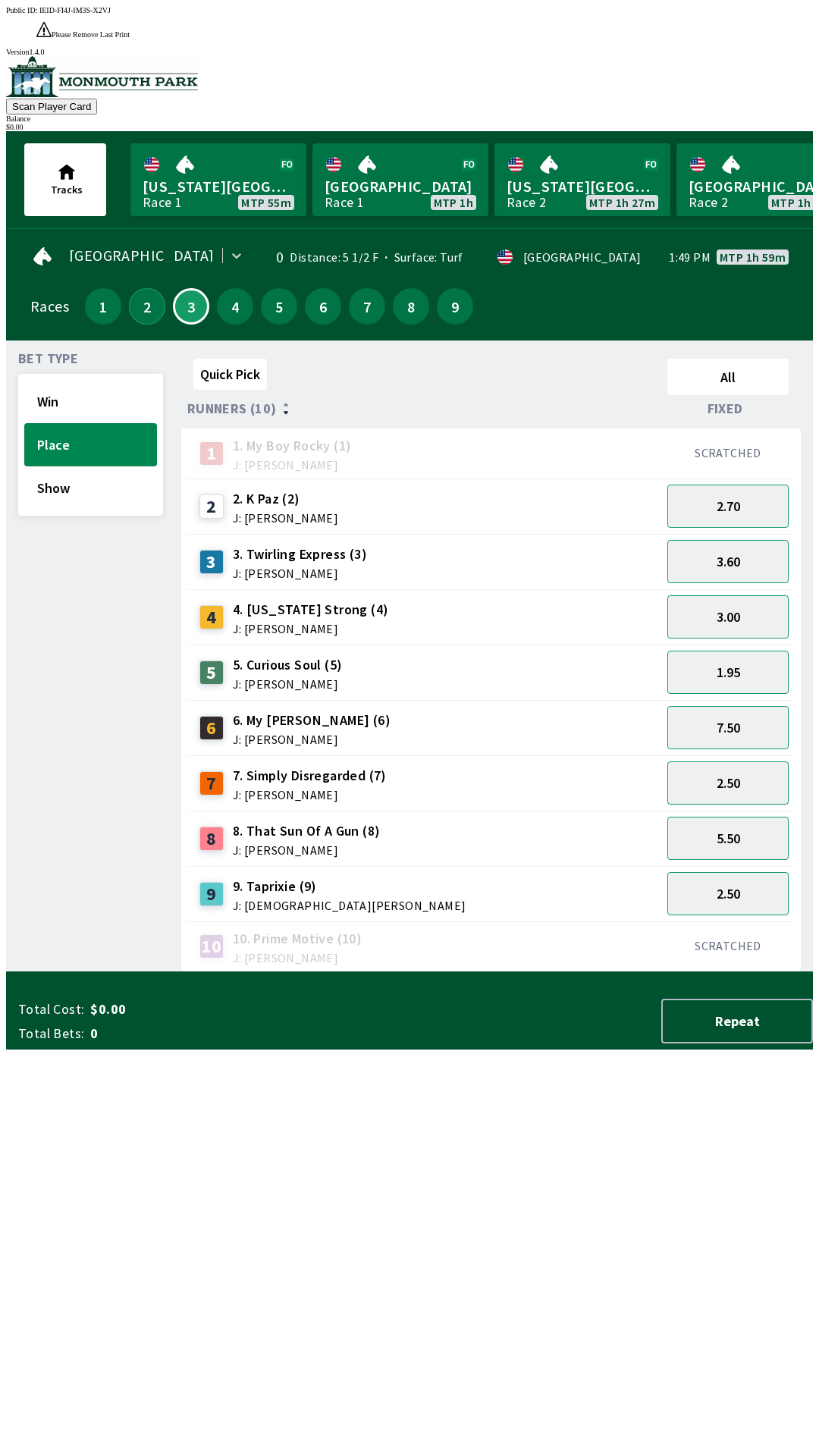
click at [142, 288] on button "2" at bounding box center [146, 306] width 36 height 36
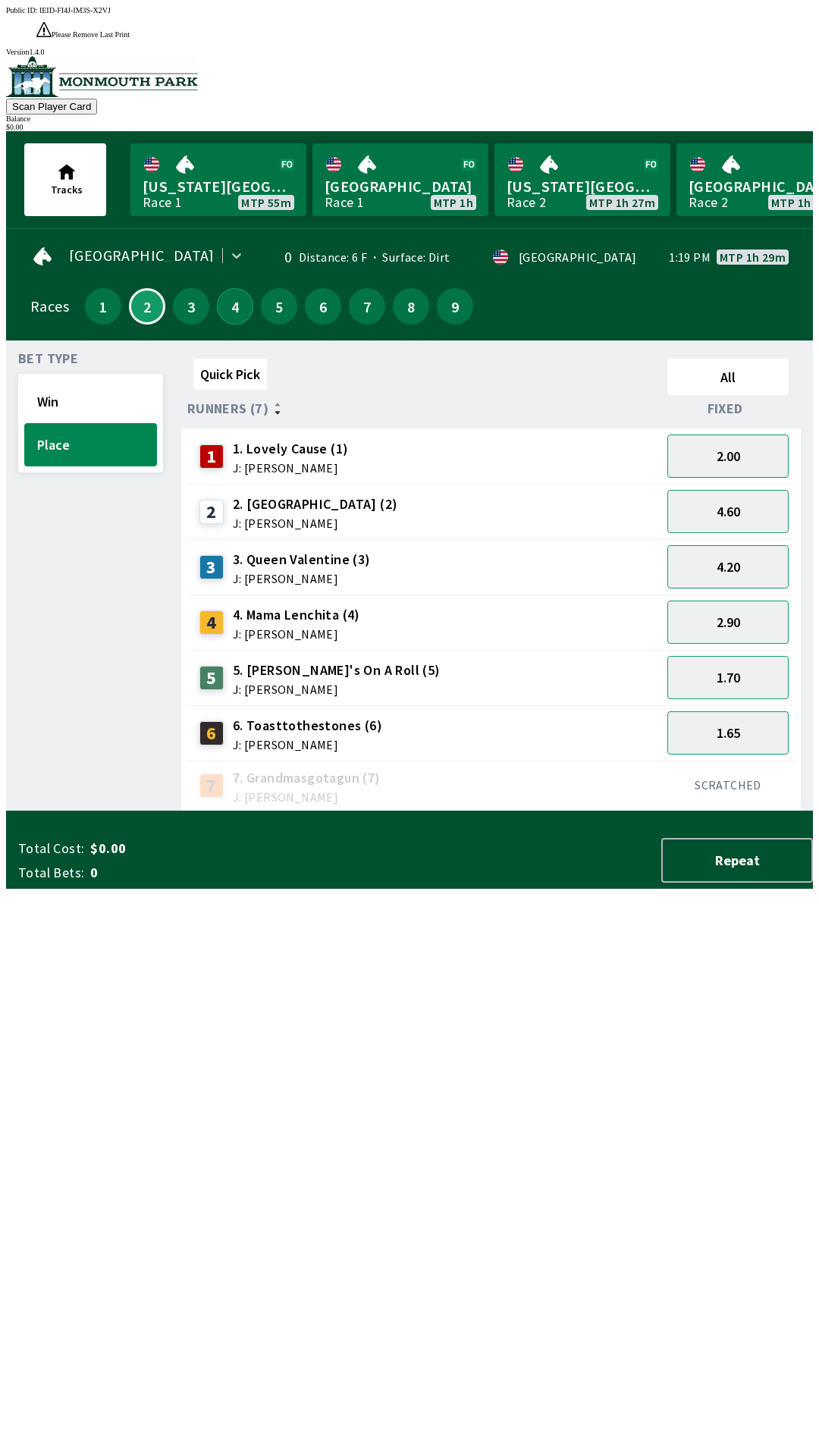
click at [219, 288] on button "4" at bounding box center [234, 306] width 36 height 36
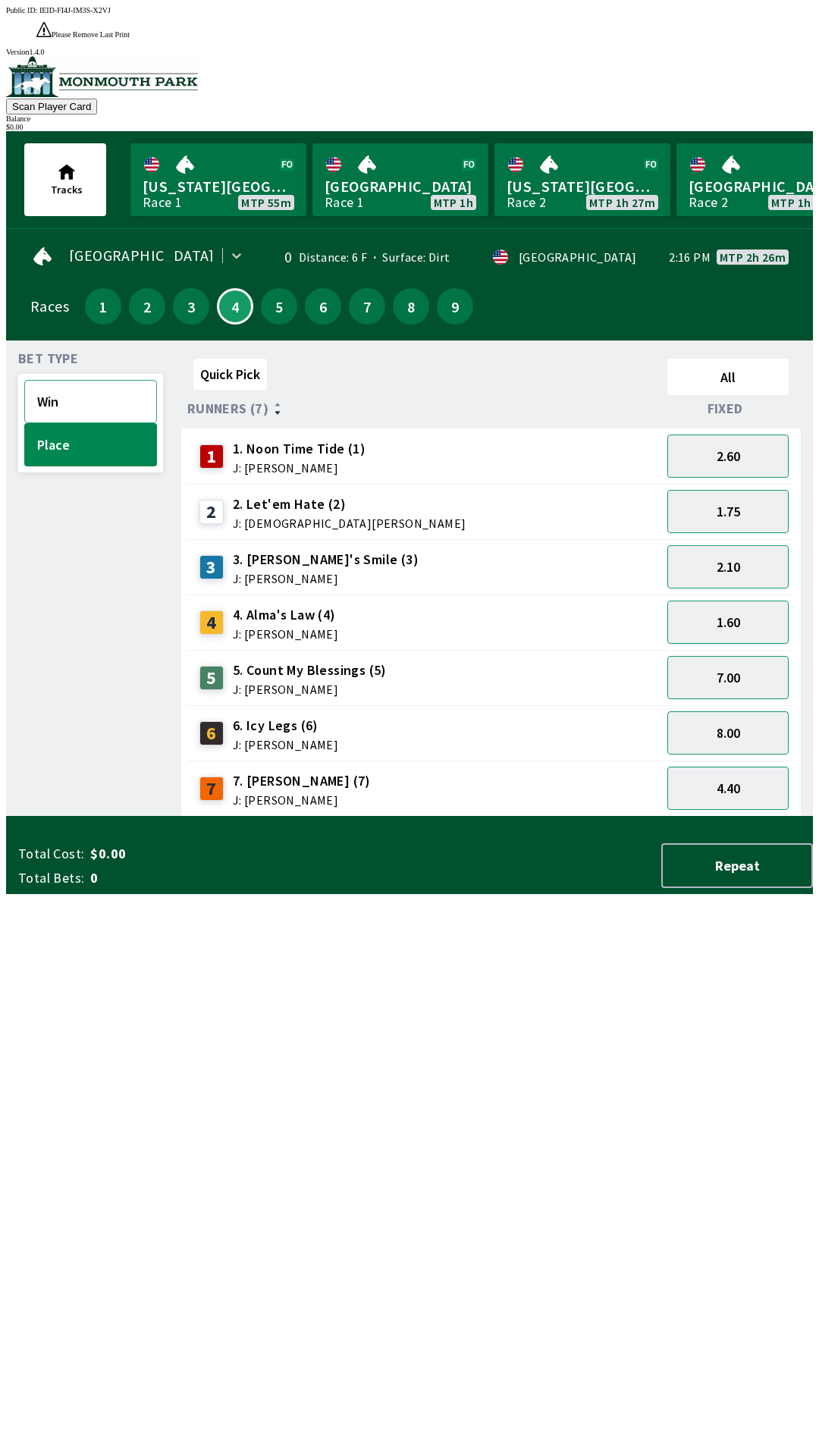
click at [89, 383] on button "Win" at bounding box center [91, 401] width 133 height 43
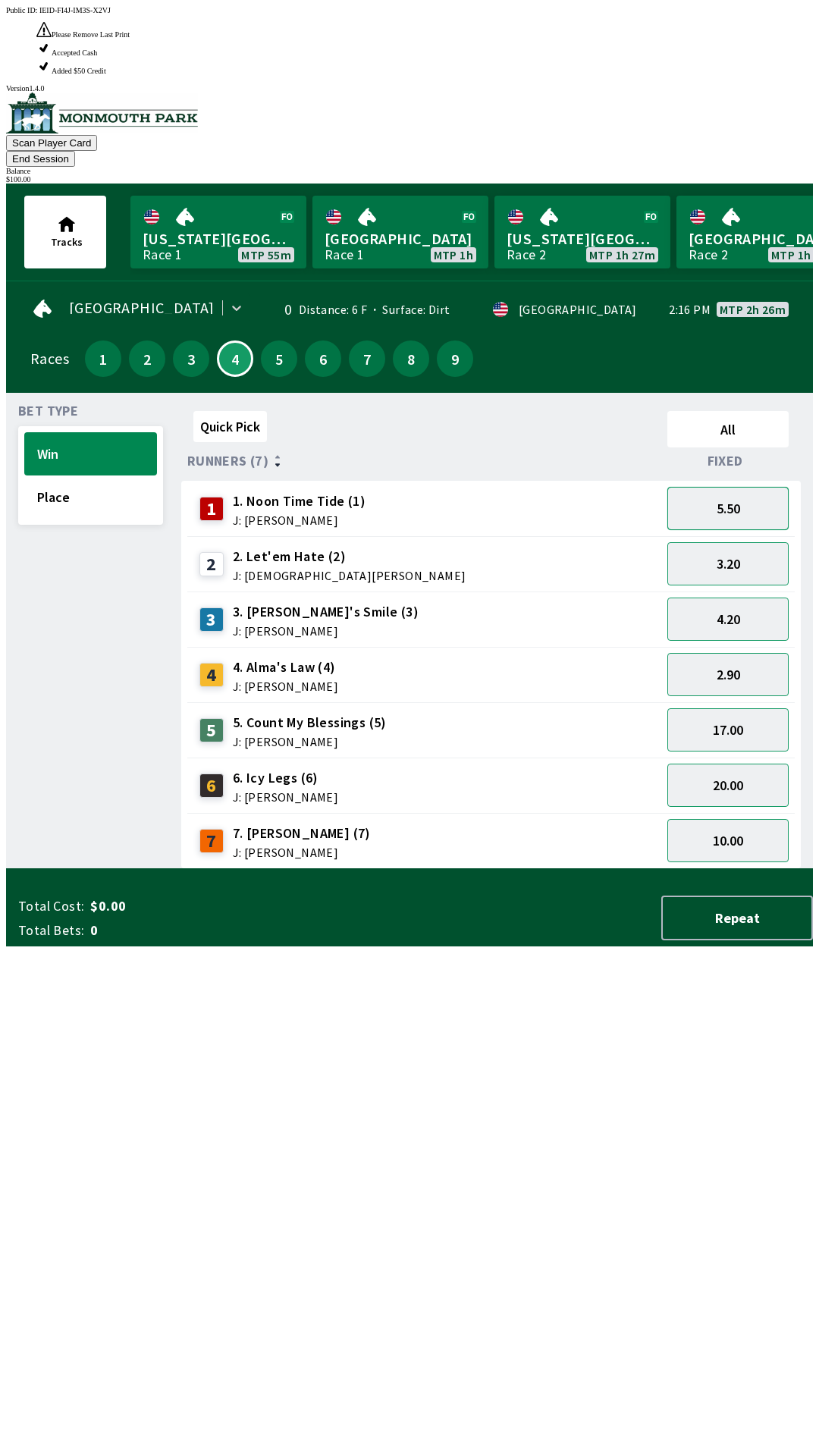
click at [750, 487] on button "5.50" at bounding box center [728, 508] width 122 height 43
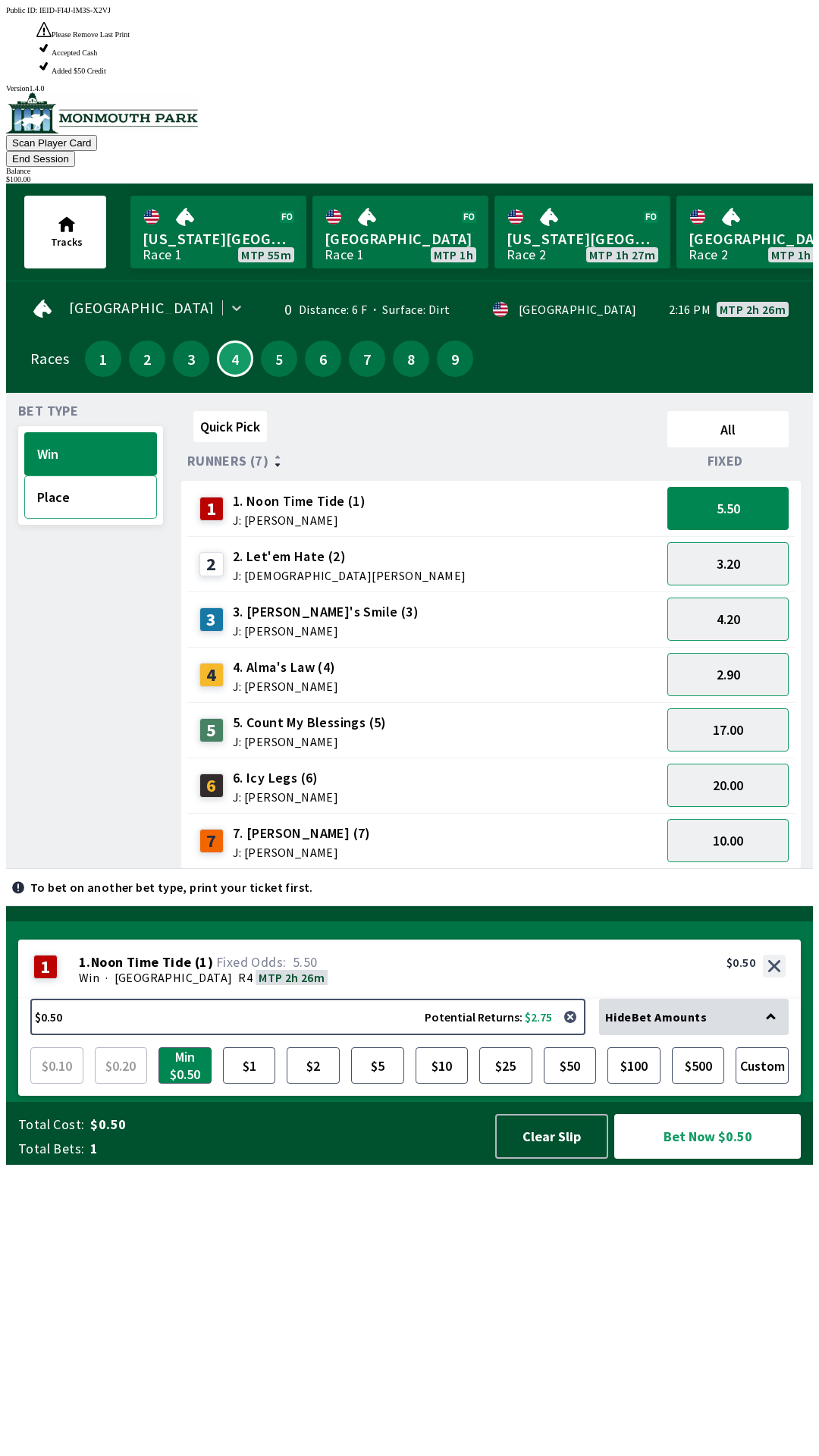
click at [84, 476] on button "Place" at bounding box center [91, 497] width 133 height 43
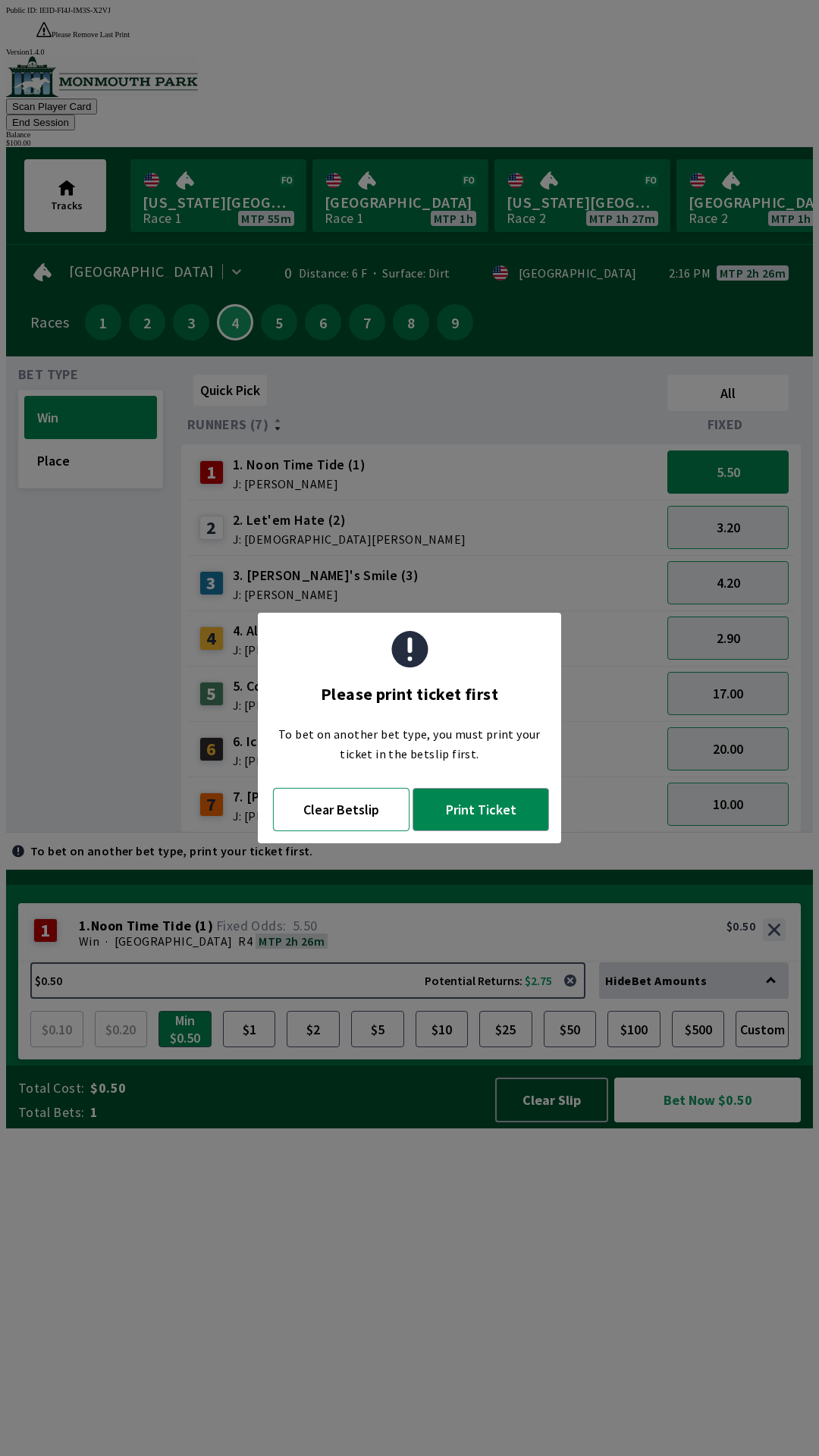
click at [348, 818] on button "Clear Betslip" at bounding box center [342, 809] width 137 height 43
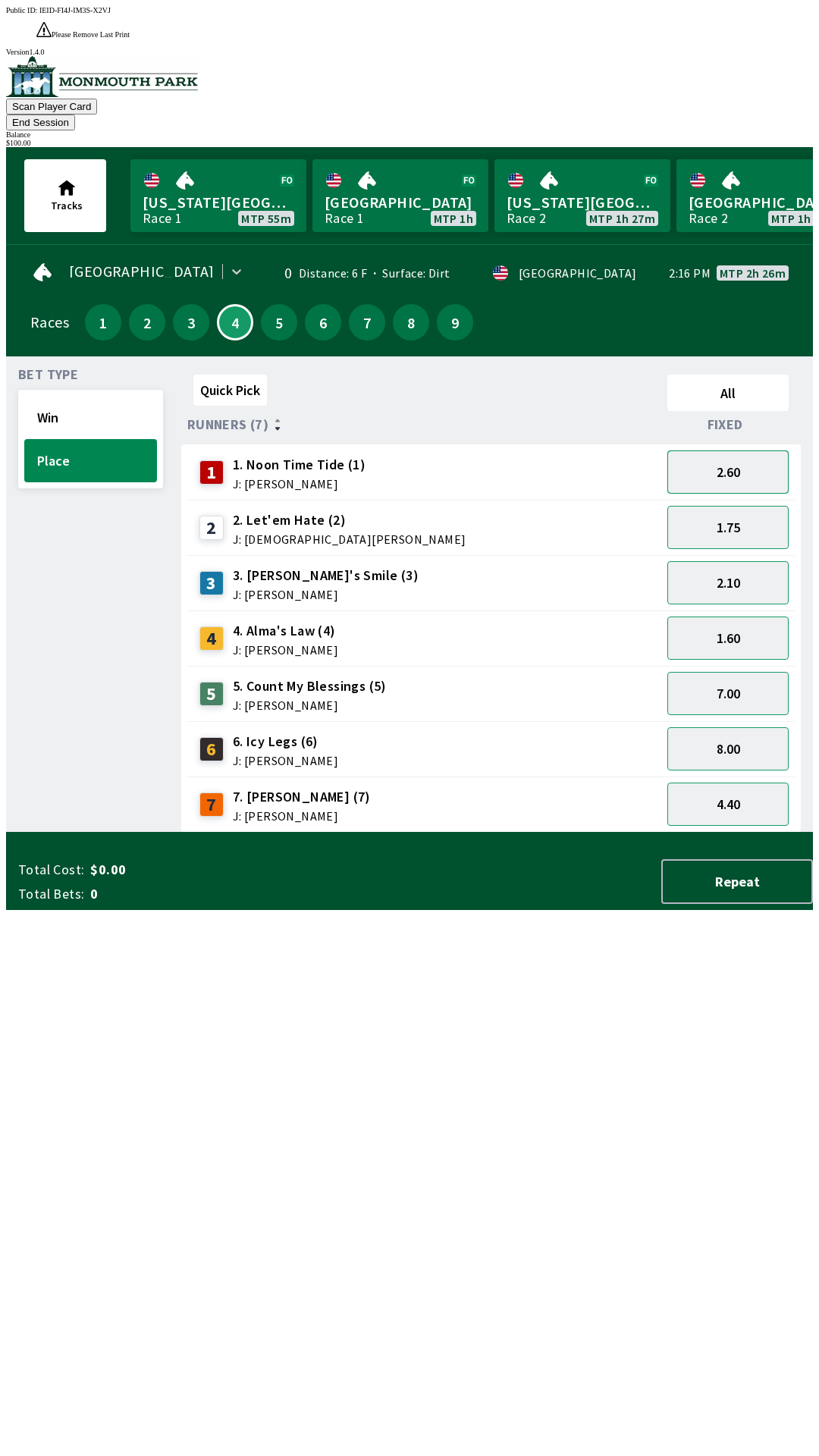
click at [758, 451] on button "2.60" at bounding box center [728, 472] width 122 height 43
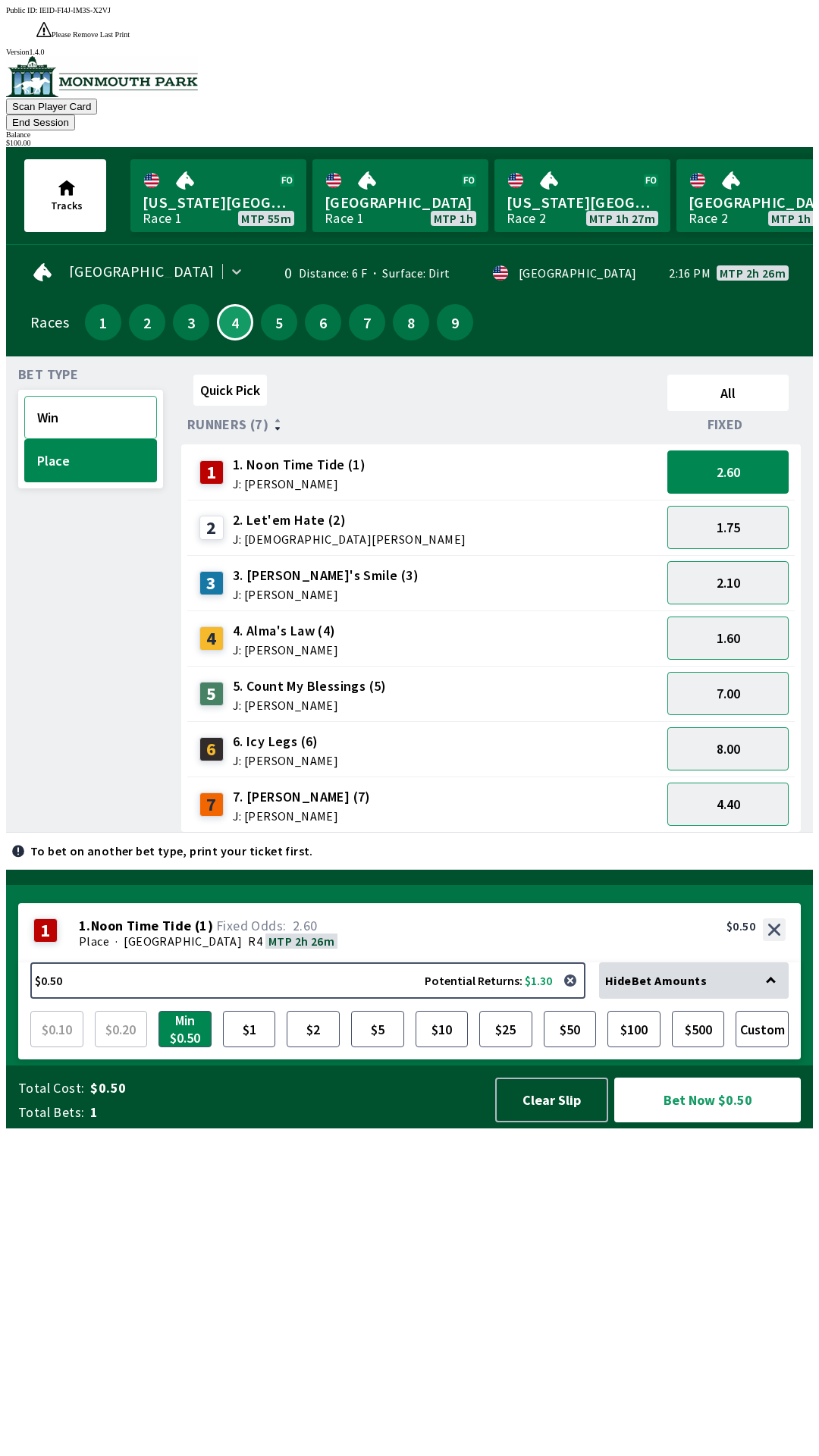
click at [89, 396] on button "Win" at bounding box center [91, 417] width 133 height 43
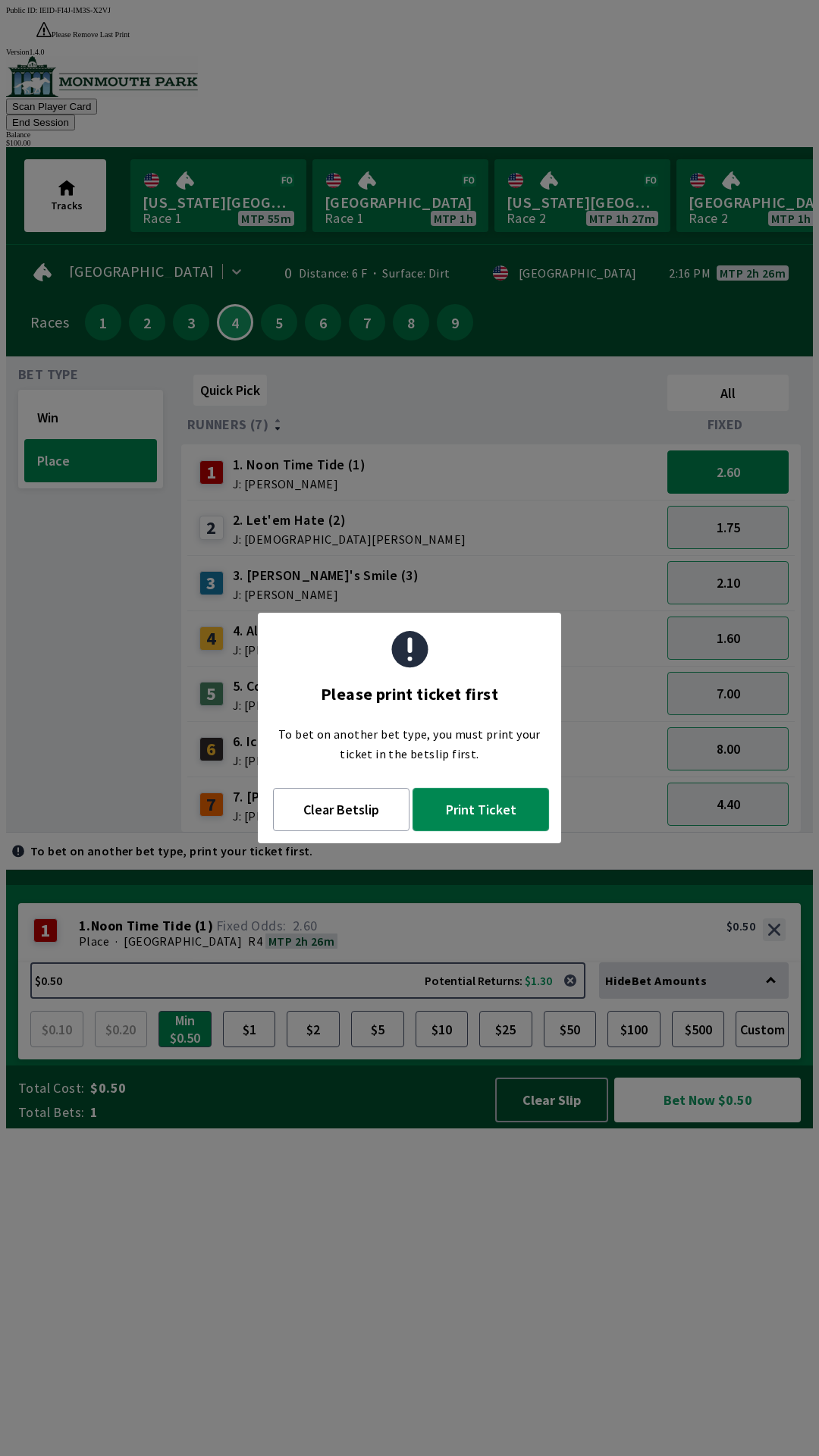
click at [514, 820] on button "Print Ticket" at bounding box center [481, 809] width 137 height 43
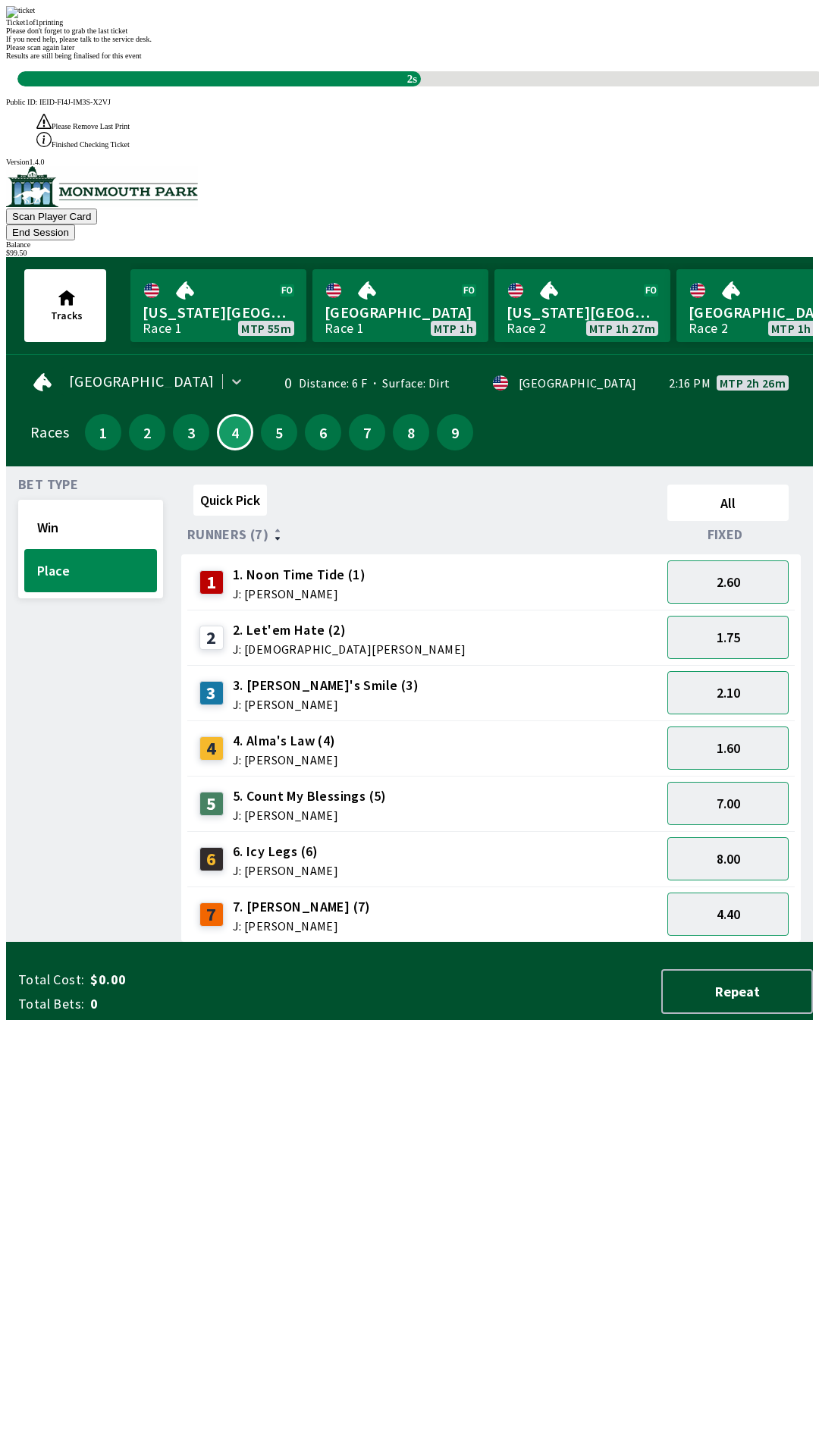
click at [651, 942] on div "Quick Pick All Runners (7) Fixed 1 1. Noon Time Tide (1) J: [PERSON_NAME] 2.60 …" at bounding box center [497, 710] width 632 height 464
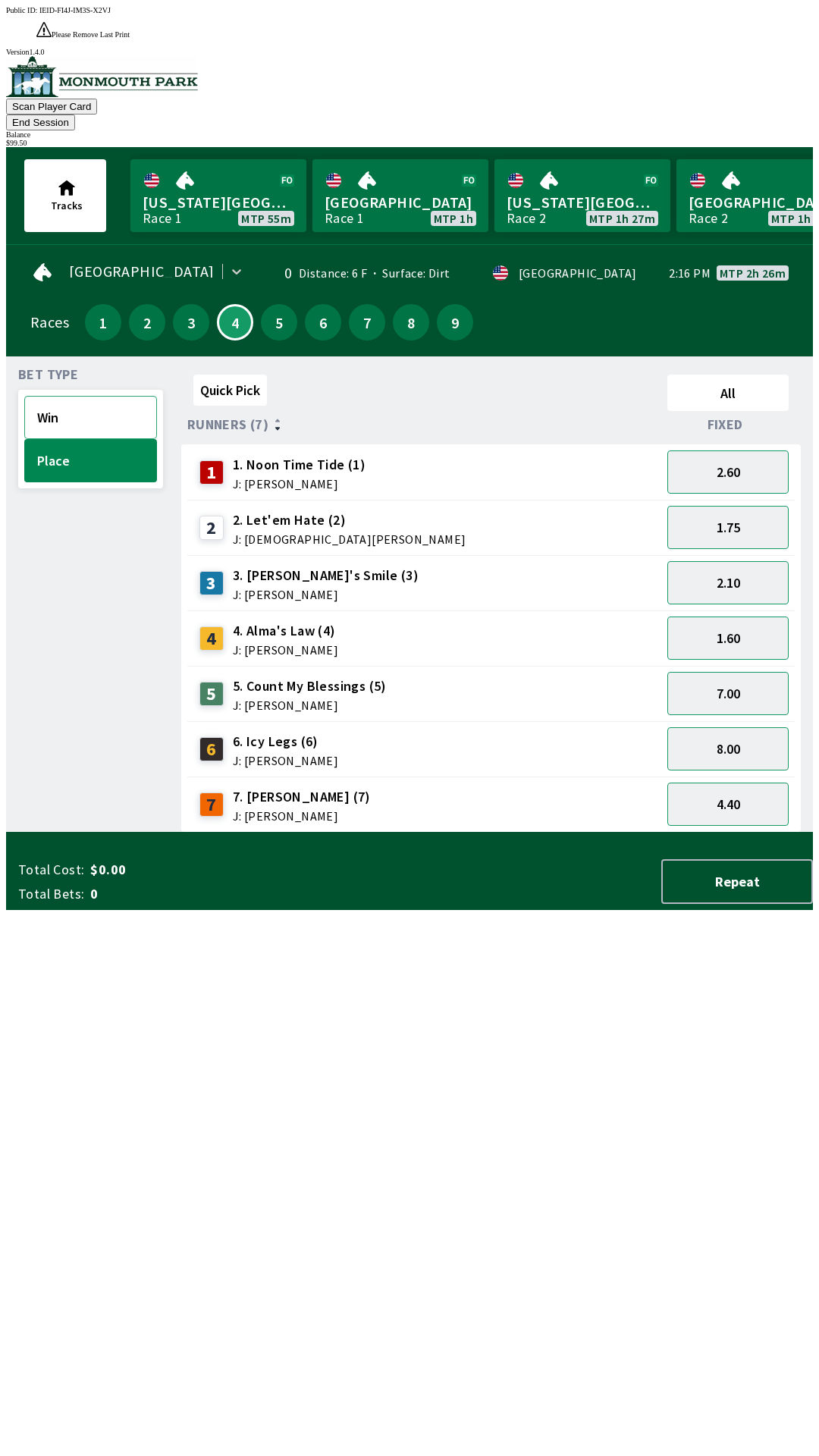
click at [106, 396] on button "Win" at bounding box center [91, 417] width 133 height 43
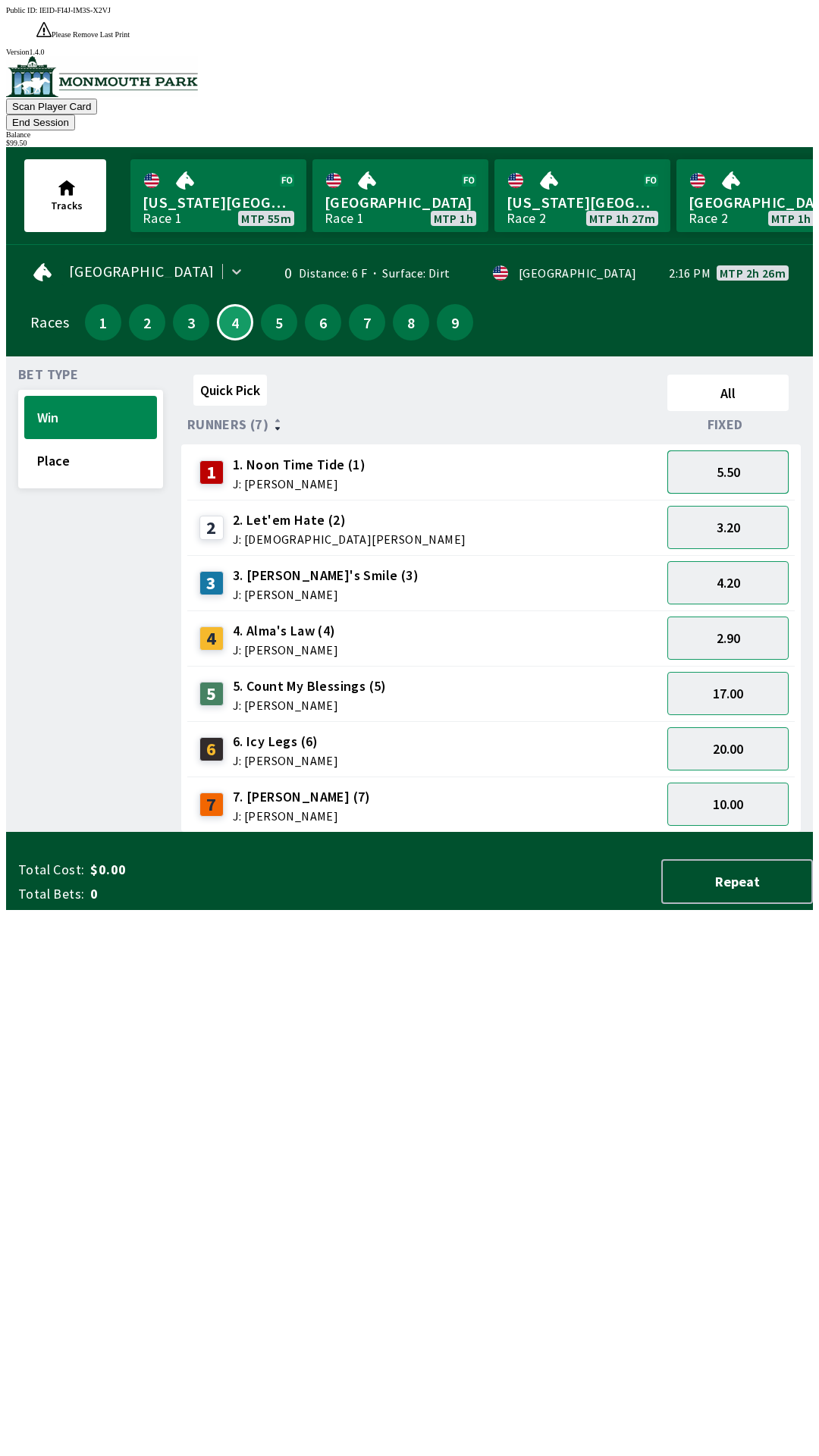
click at [754, 451] on button "5.50" at bounding box center [728, 472] width 122 height 43
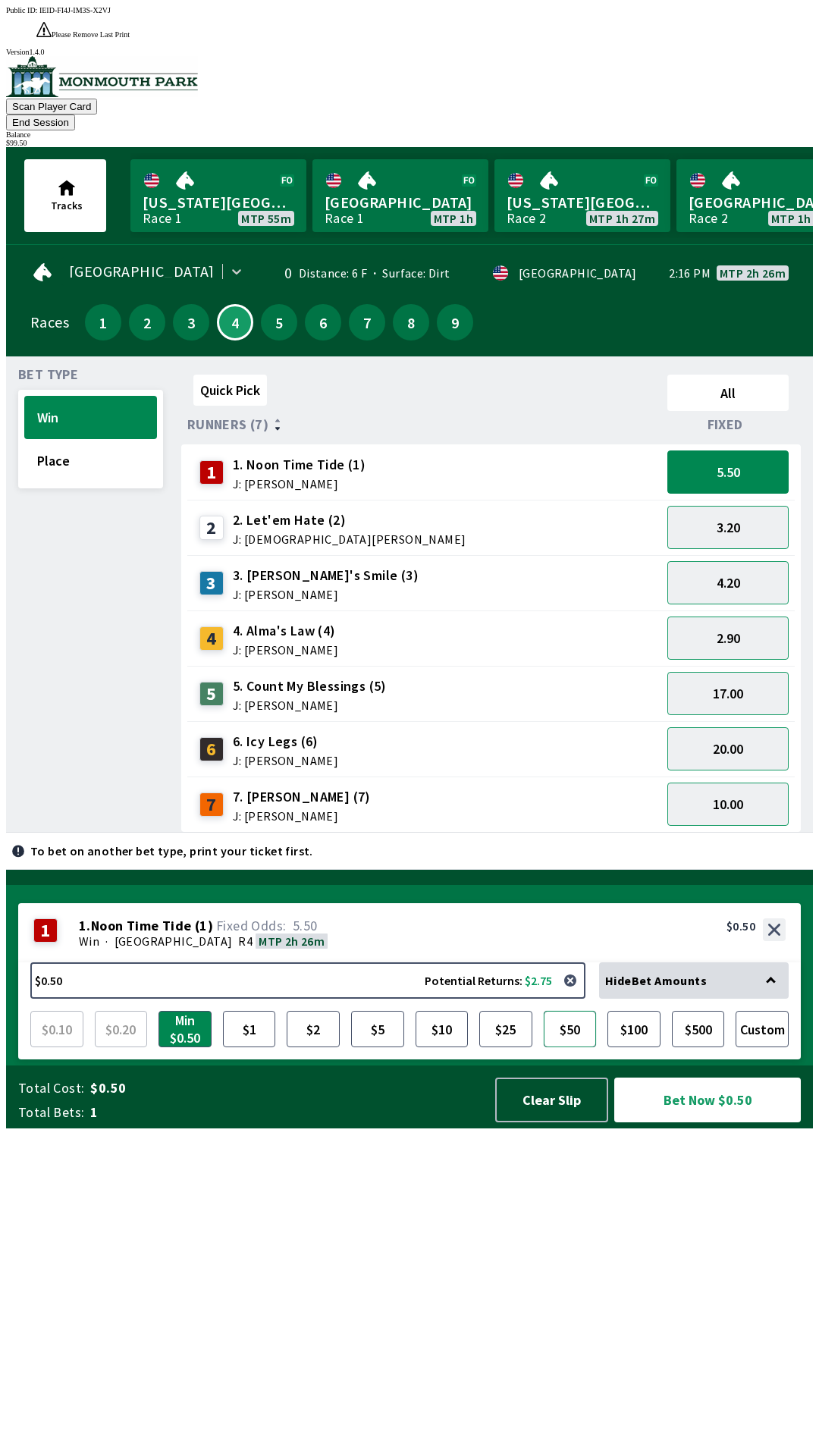
click at [587, 1047] on button "$50" at bounding box center [571, 1028] width 53 height 36
click at [768, 1047] on button "Custom" at bounding box center [762, 1028] width 53 height 36
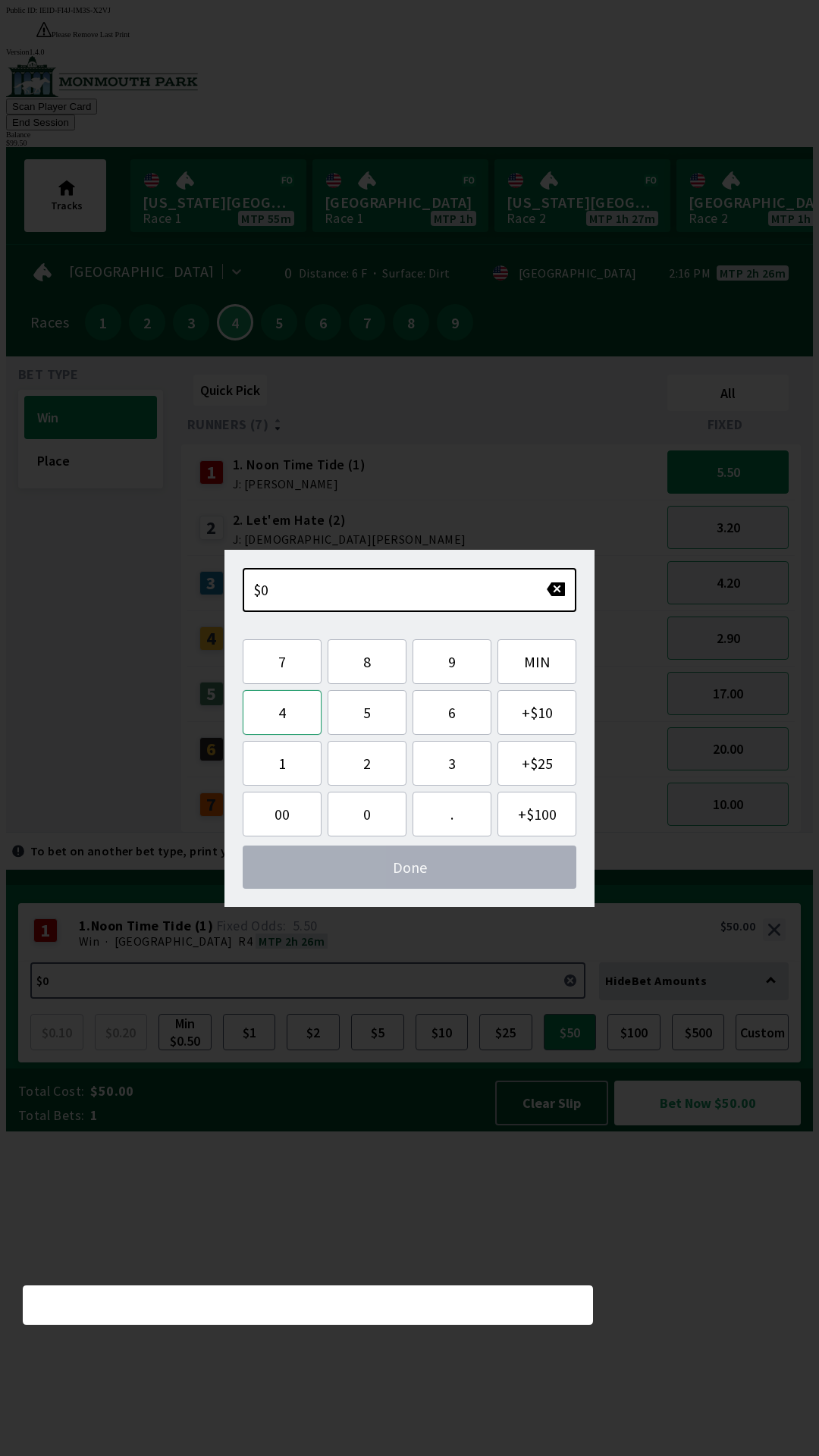
click at [294, 720] on button "4" at bounding box center [282, 712] width 79 height 44
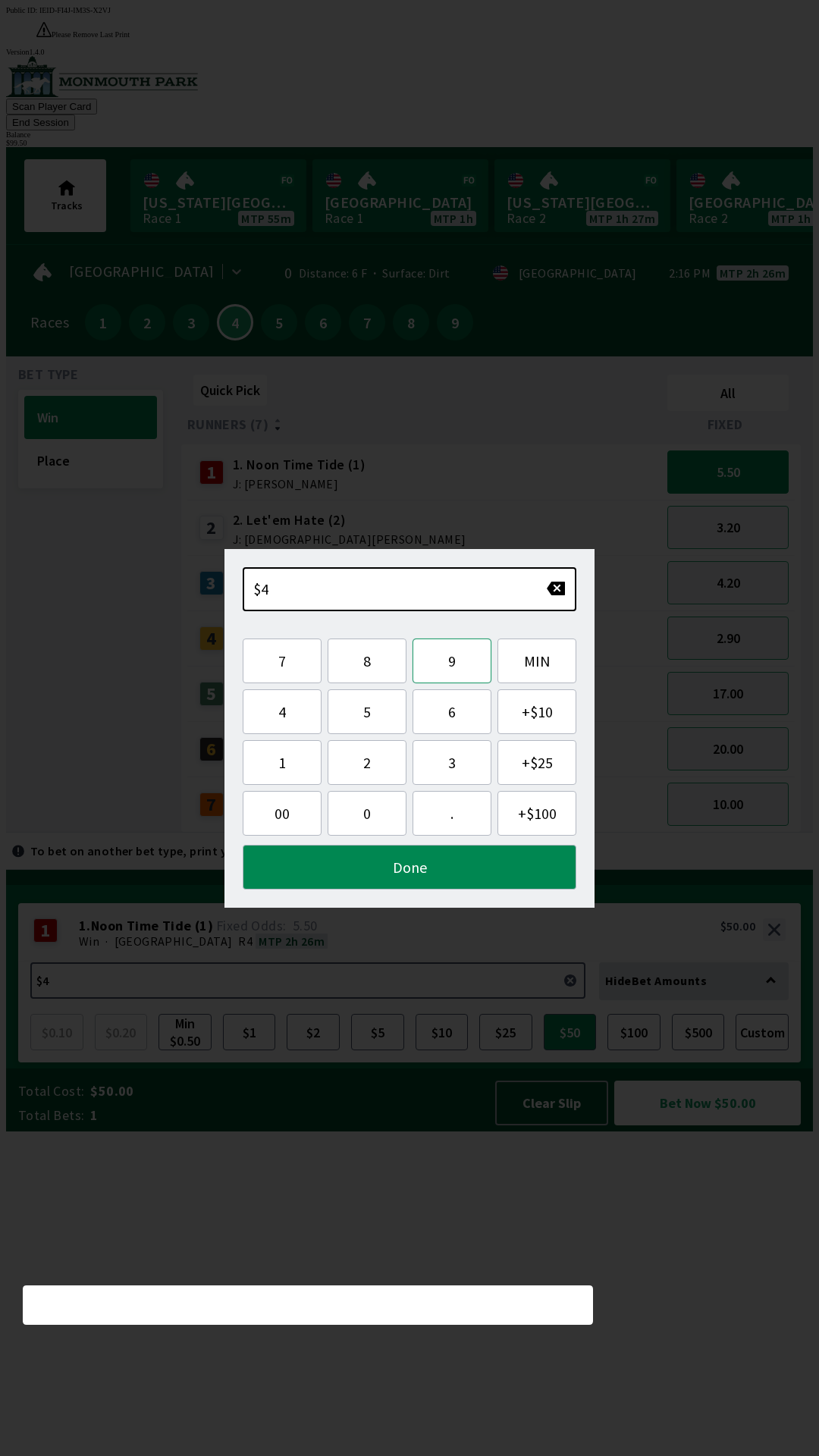
click at [446, 668] on button "9" at bounding box center [452, 661] width 79 height 44
click at [461, 815] on button "." at bounding box center [452, 813] width 79 height 44
click at [379, 722] on button "5" at bounding box center [366, 712] width 79 height 44
click at [378, 808] on button "0" at bounding box center [366, 813] width 79 height 44
click at [485, 885] on button "Done" at bounding box center [410, 867] width 334 height 44
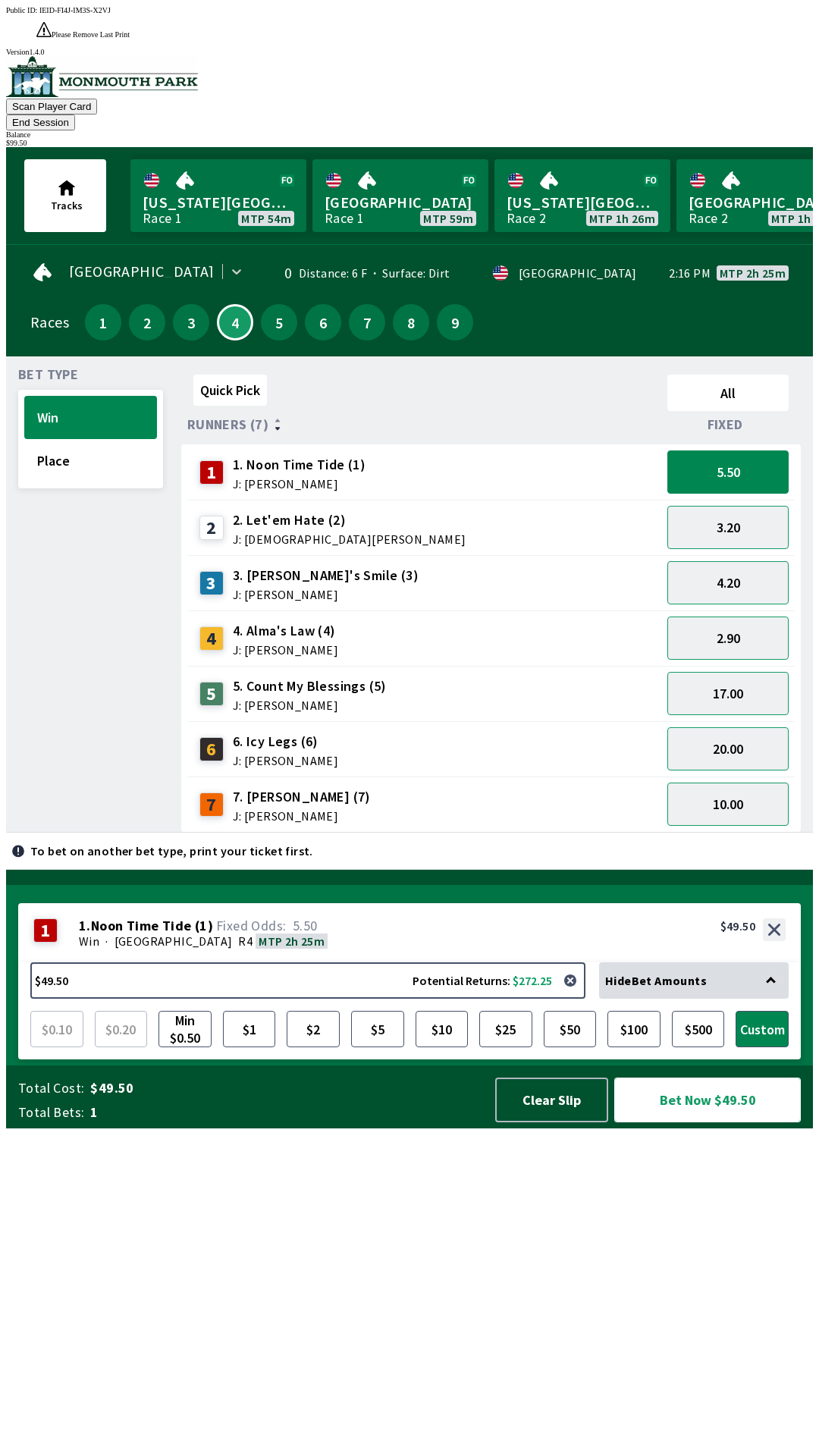
click at [728, 1122] on button "Bet Now $49.50" at bounding box center [707, 1100] width 186 height 44
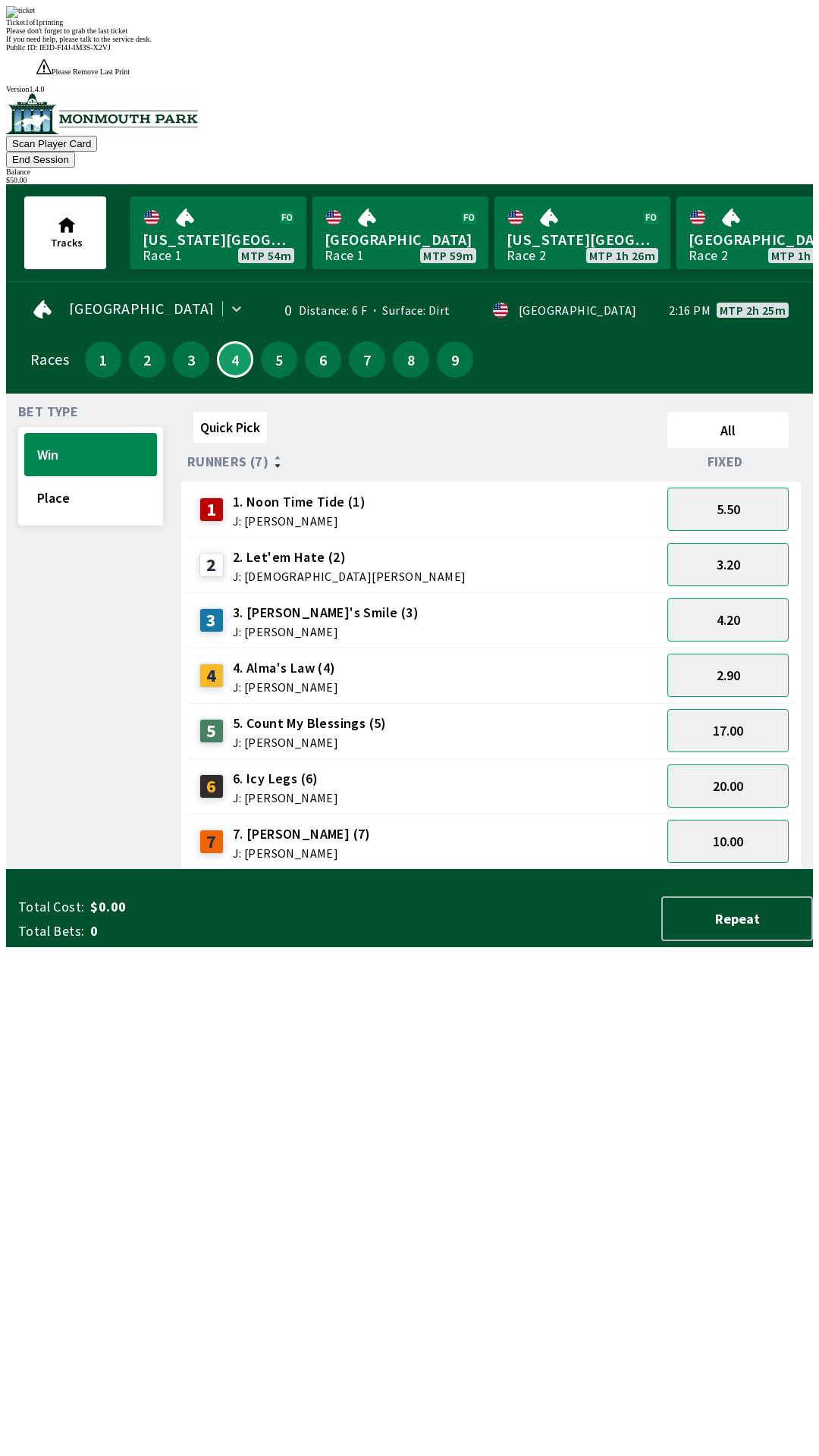
click at [651, 870] on div "Quick Pick All Runners (7) Fixed 1 1. Noon Time Tide (1) J: [PERSON_NAME] 5.50 …" at bounding box center [497, 637] width 632 height 464
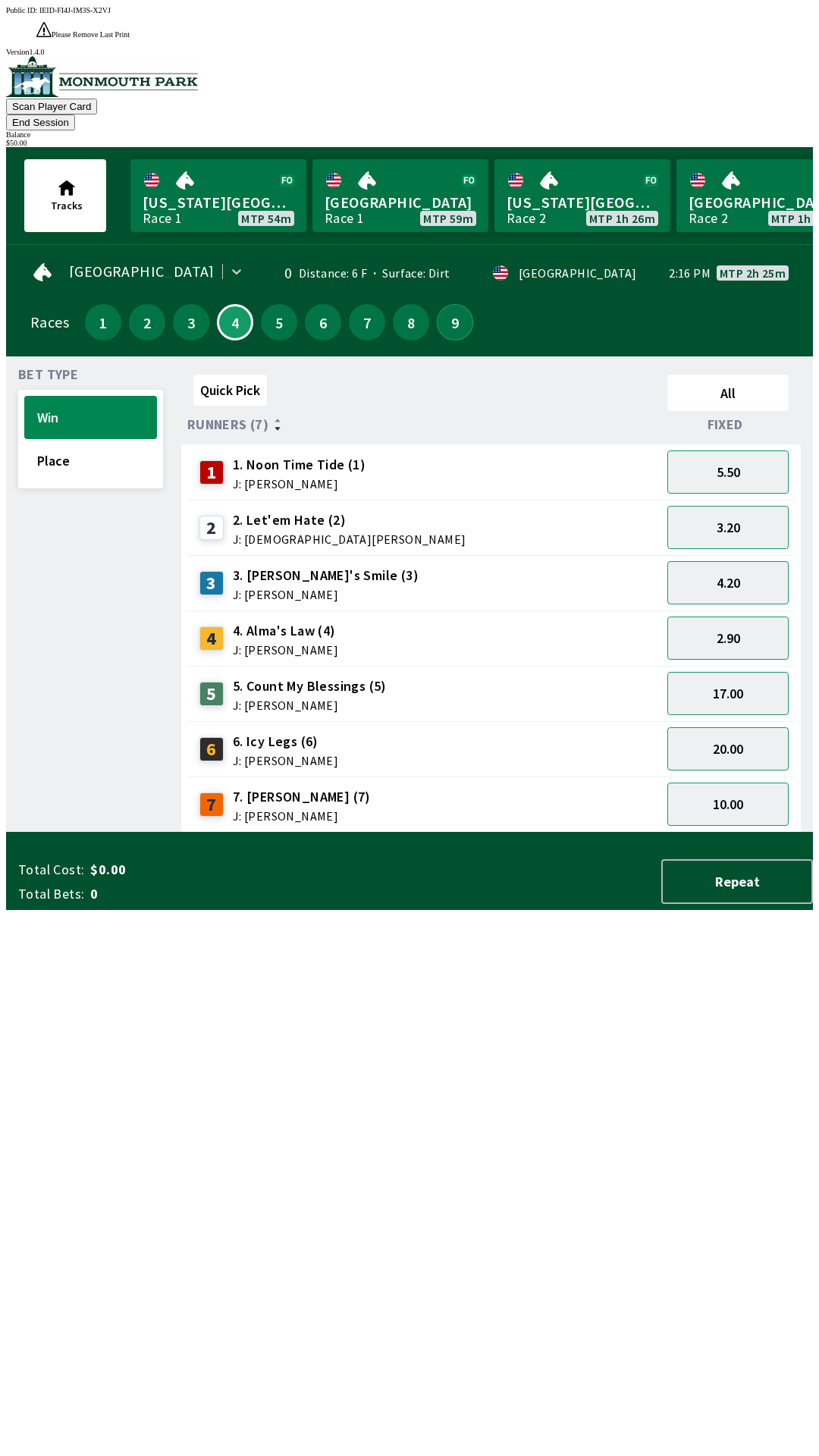
click at [459, 304] on button "9" at bounding box center [454, 322] width 36 height 36
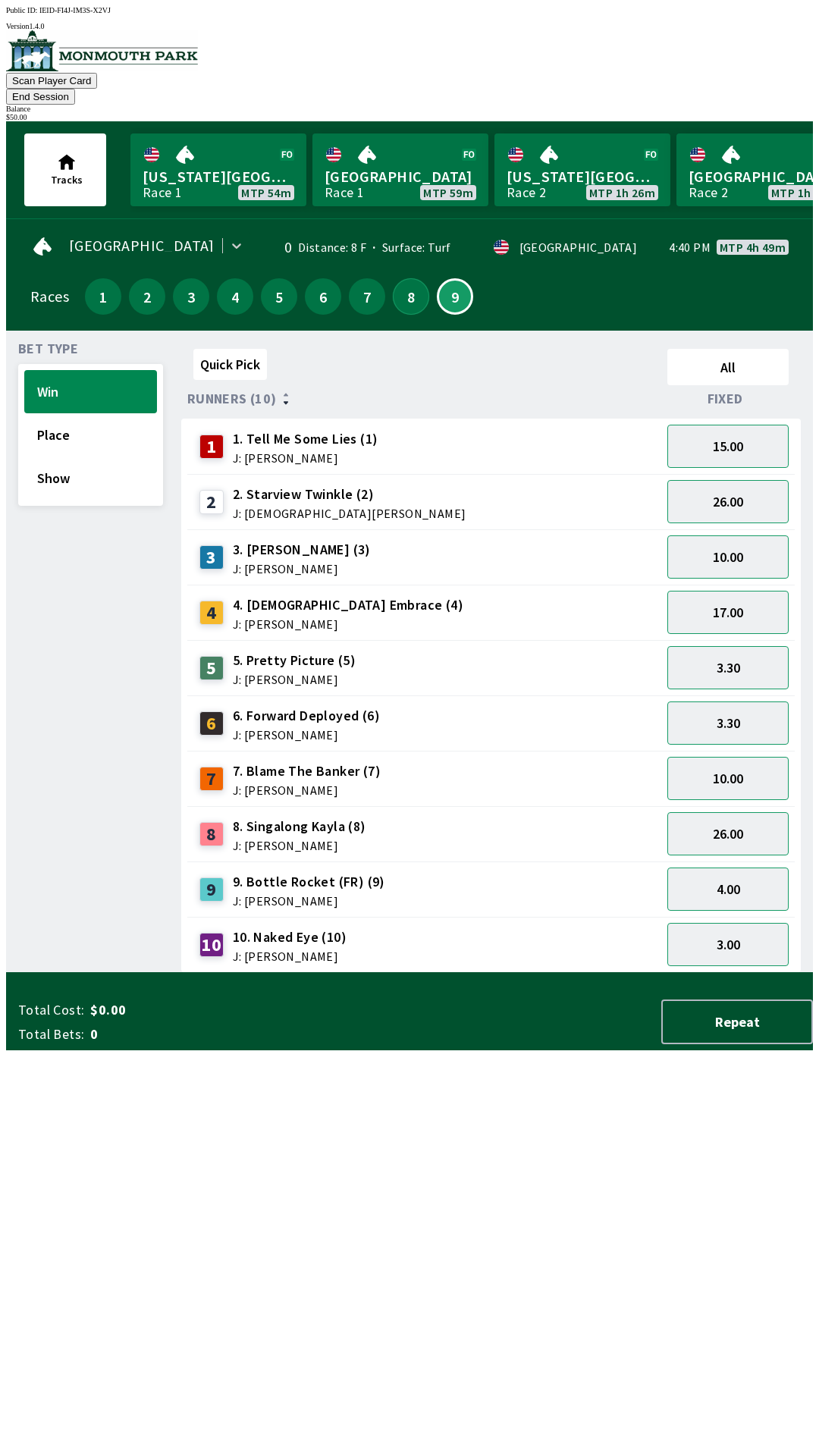
click at [408, 285] on button "8" at bounding box center [411, 296] width 36 height 36
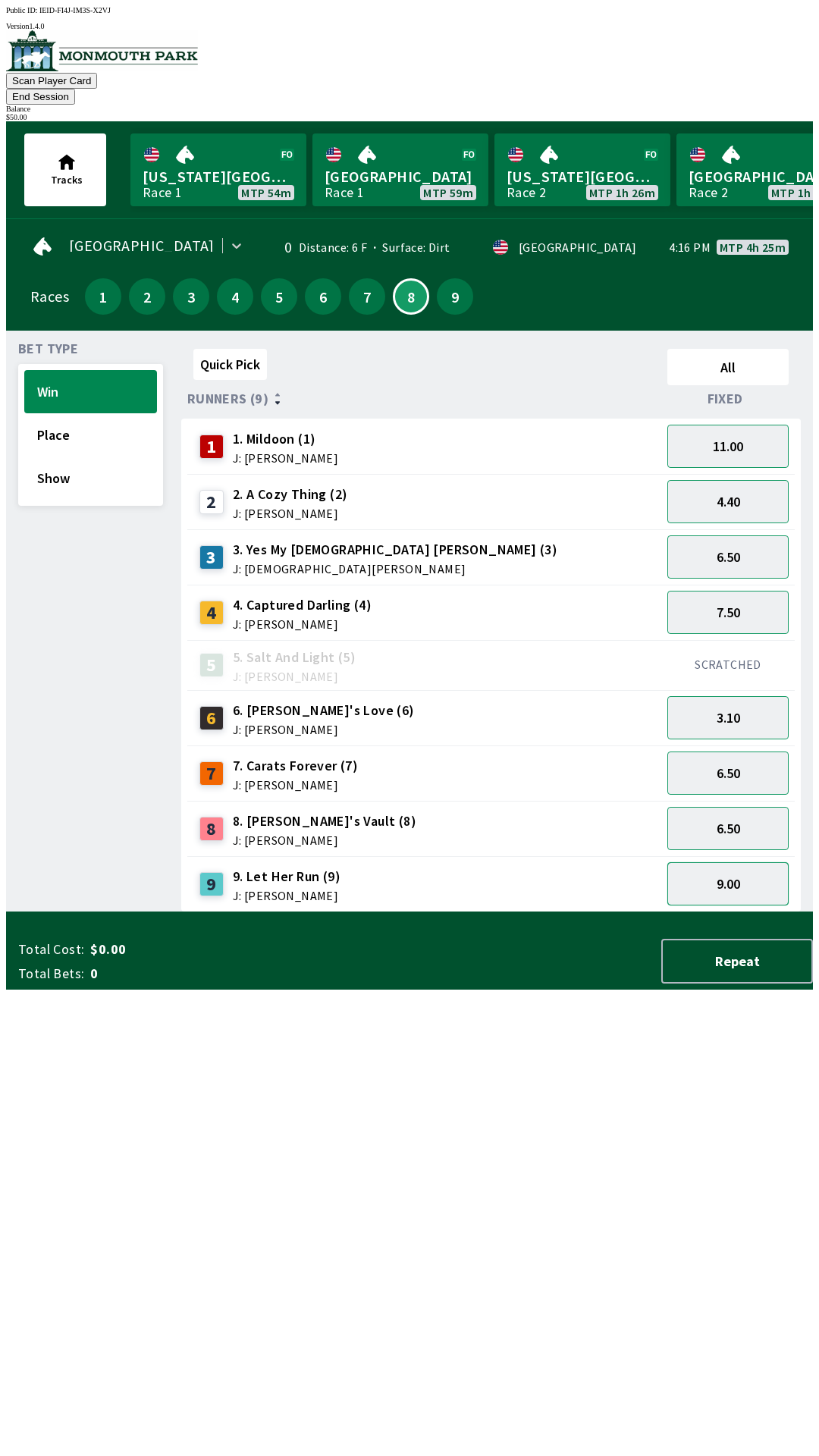
click at [760, 862] on button "9.00" at bounding box center [728, 884] width 122 height 43
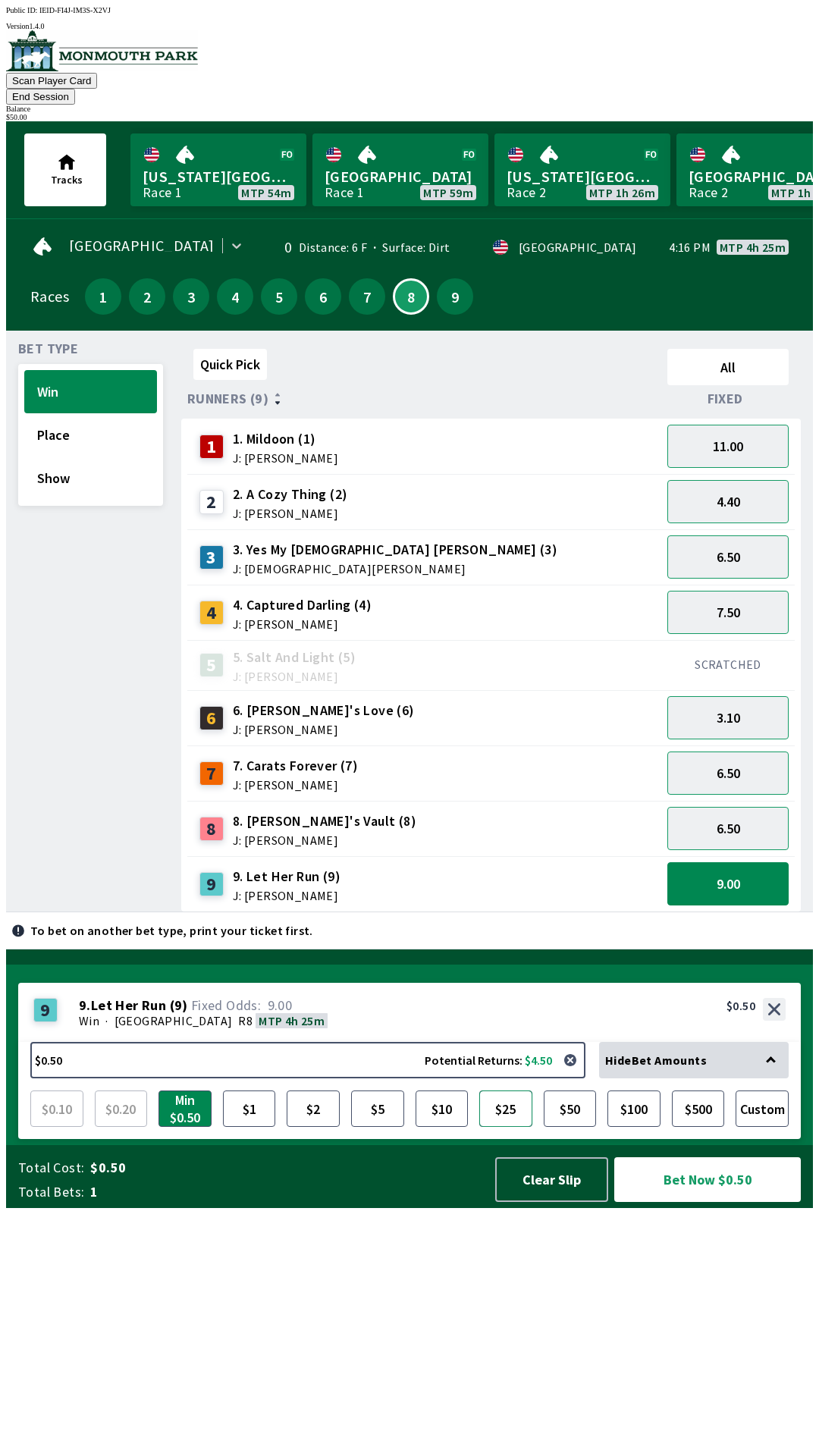
click at [521, 1127] on button "$25" at bounding box center [506, 1108] width 53 height 36
click at [707, 1202] on button "Bet Now $25.00" at bounding box center [707, 1179] width 186 height 44
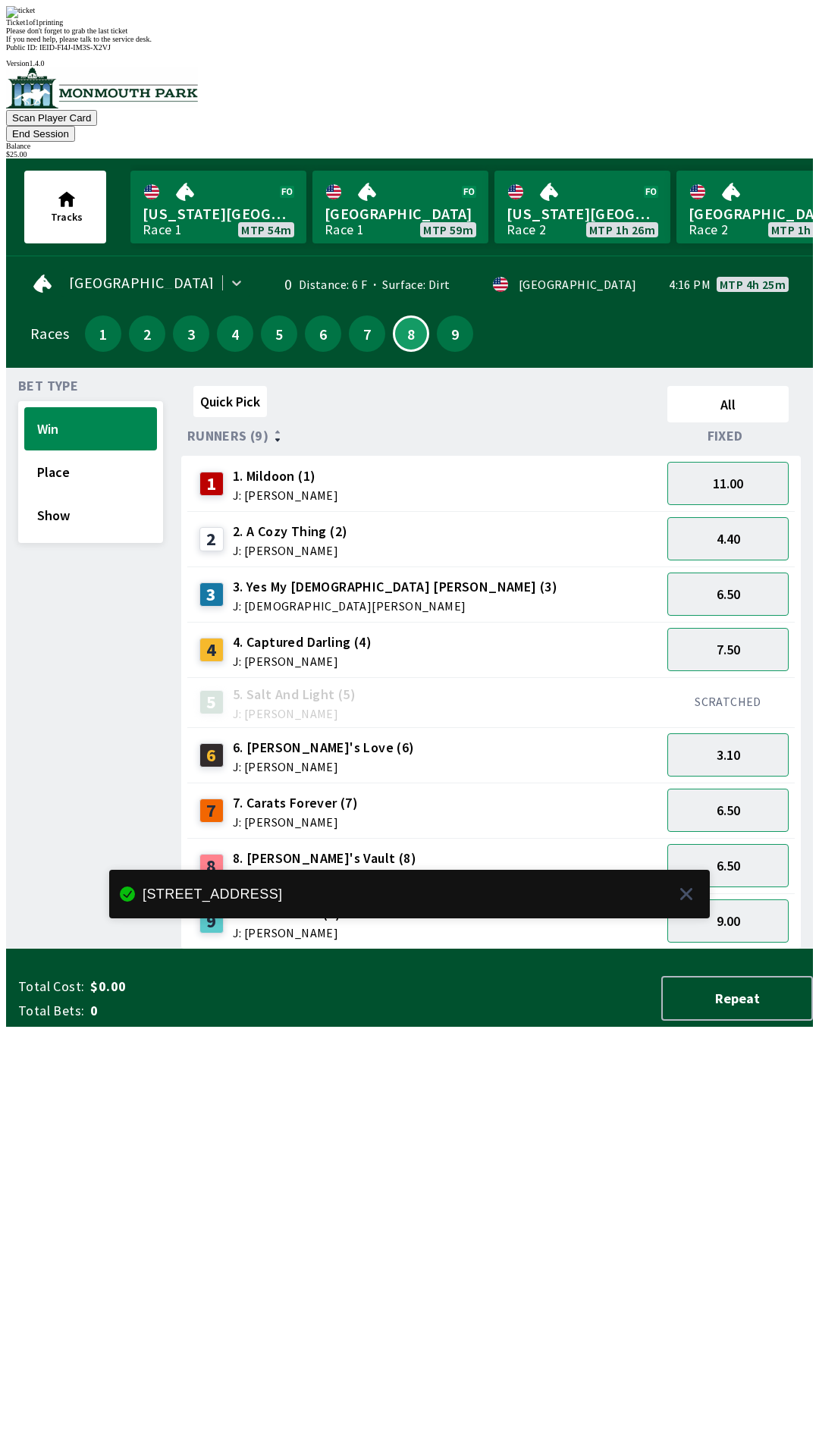
click at [683, 949] on div "Quick Pick All Runners (9) Fixed 1 1. Mildoon (1) J: [PERSON_NAME] 11.00 2 2. A…" at bounding box center [497, 665] width 632 height 570
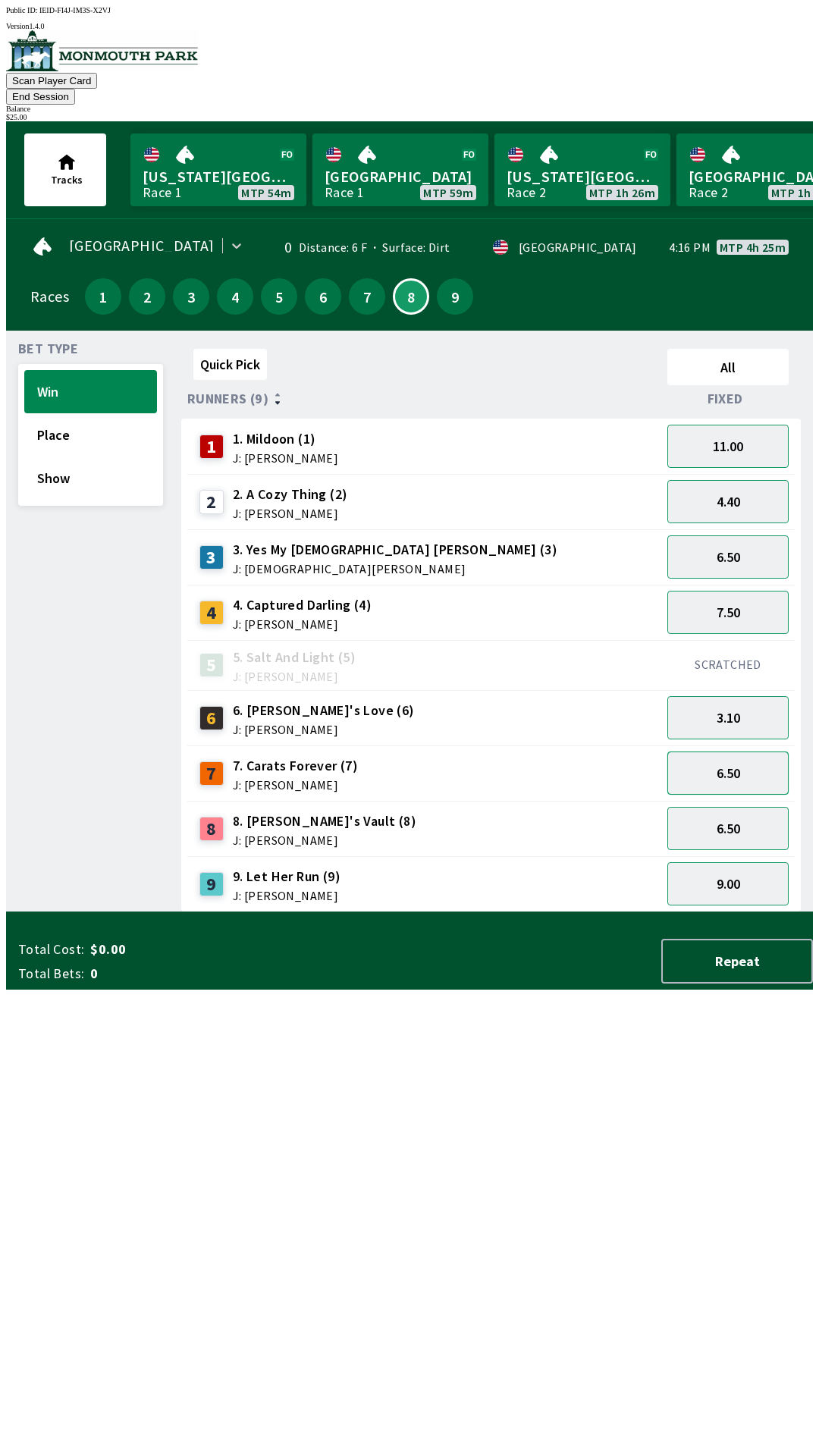
click at [756, 752] on button "6.50" at bounding box center [728, 773] width 122 height 43
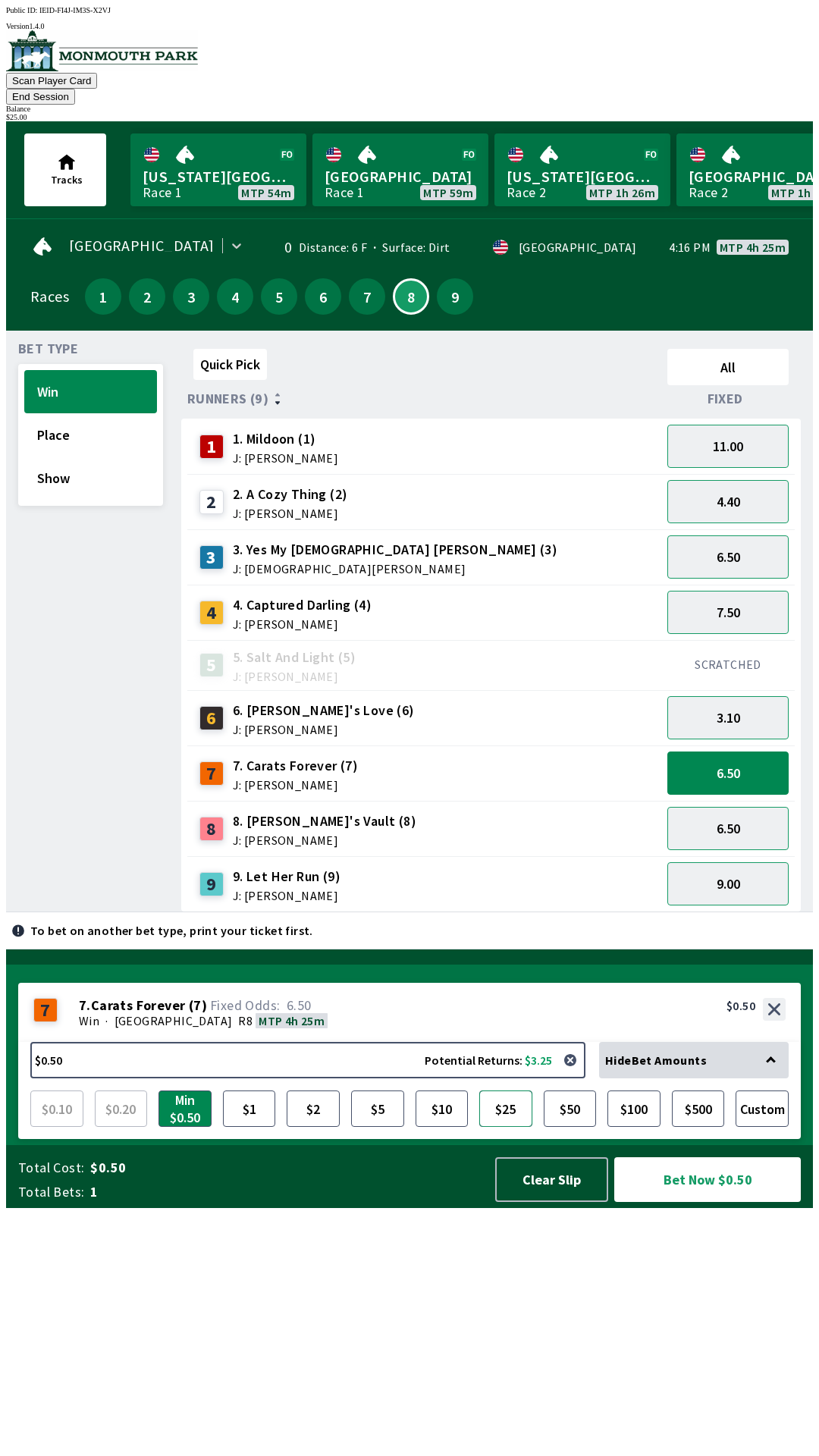
click at [509, 1127] on button "$25" at bounding box center [506, 1108] width 53 height 36
click at [719, 1202] on button "Bet Now $25.00" at bounding box center [707, 1179] width 186 height 44
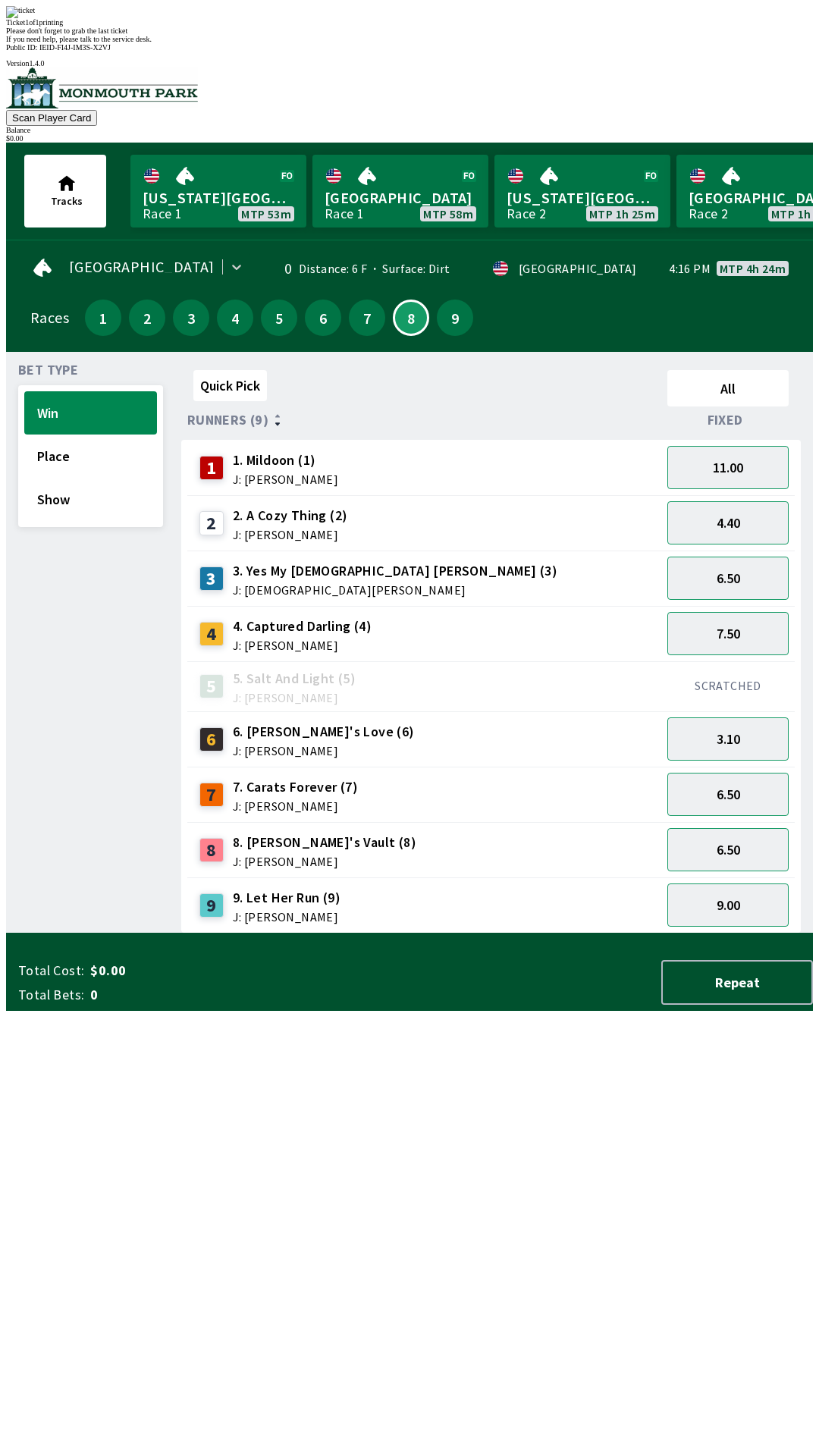
click at [422, 910] on div "Quick Pick All Runners (9) Fixed 1 1. Mildoon (1) J: [PERSON_NAME] 11.00 2 2. A…" at bounding box center [497, 649] width 632 height 570
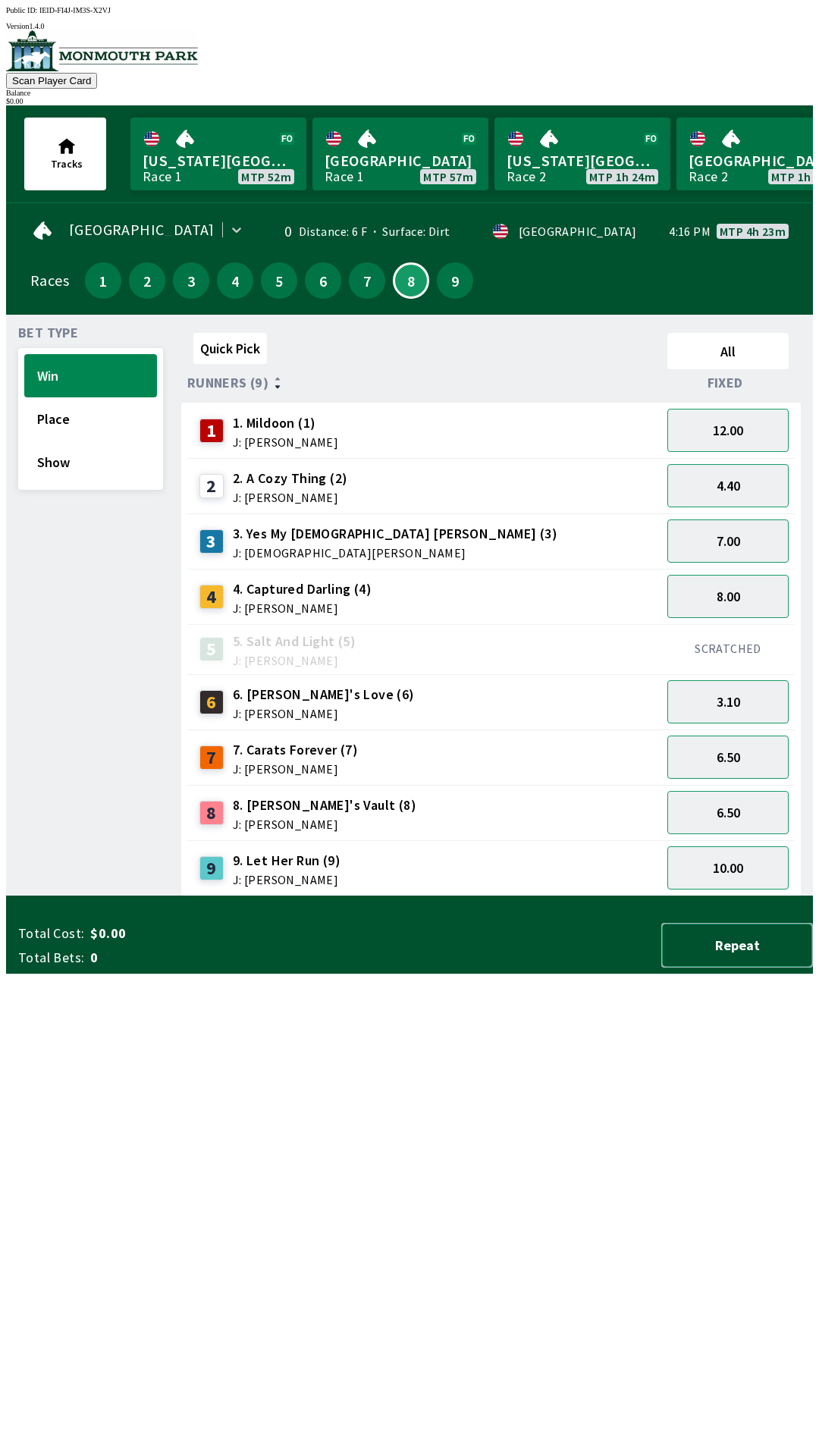
click at [736, 968] on button "Repeat" at bounding box center [736, 945] width 152 height 44
